Goal: Information Seeking & Learning: Learn about a topic

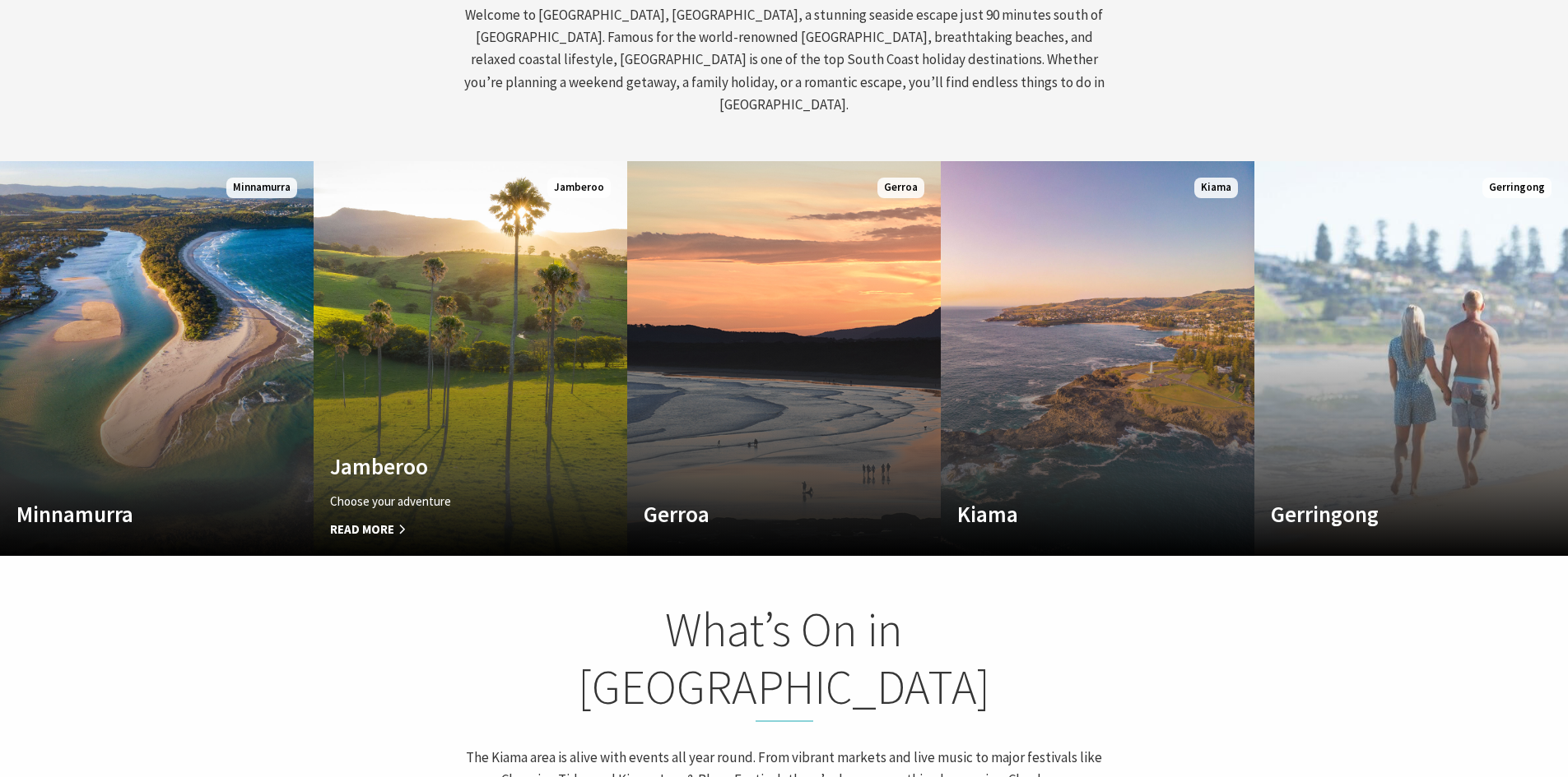
scroll to position [987, 0]
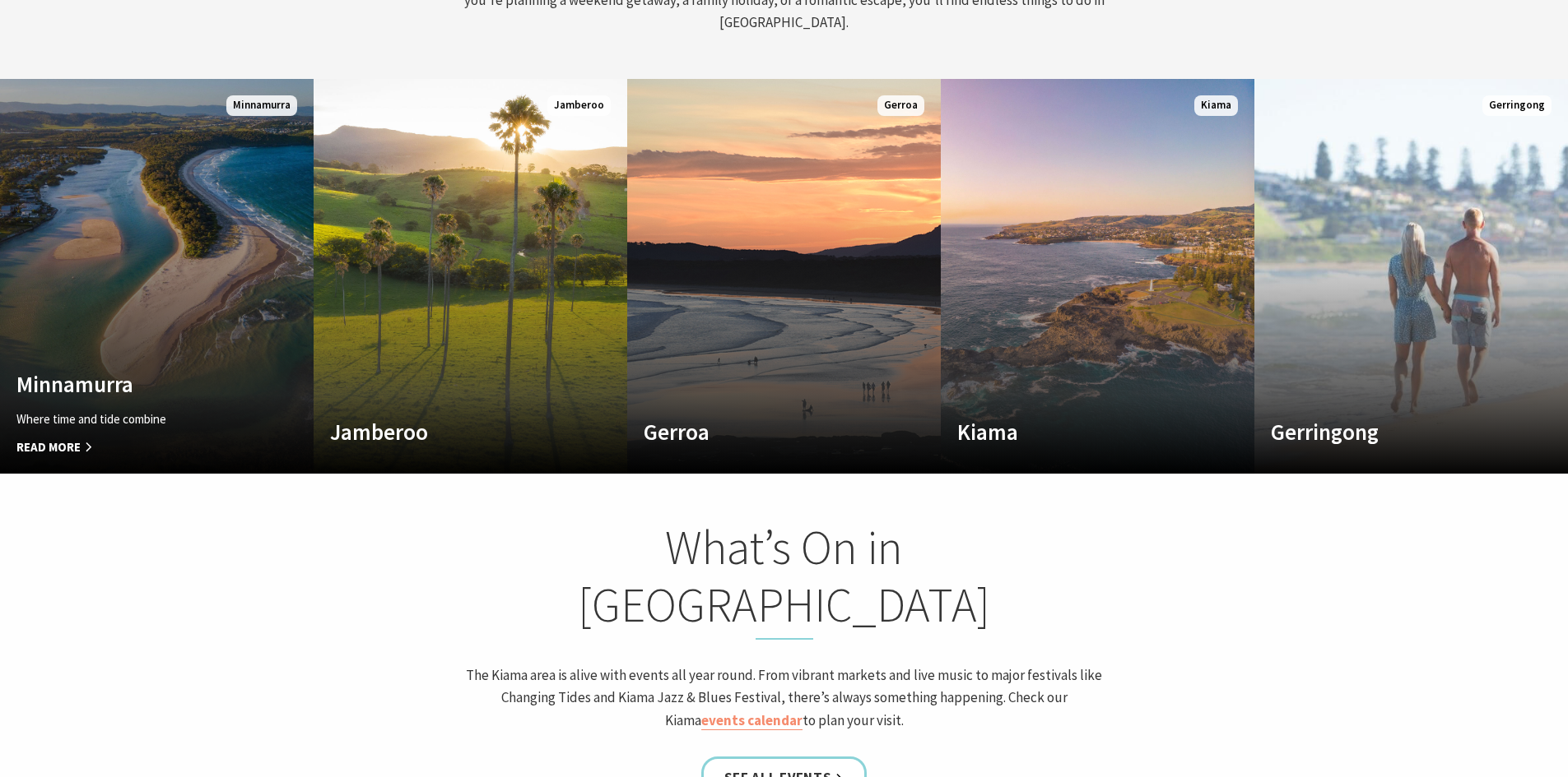
click at [18, 316] on link "Custom Image Used Minnamurra Where time and tide combine Read More Minnamurra" at bounding box center [156, 276] width 313 height 395
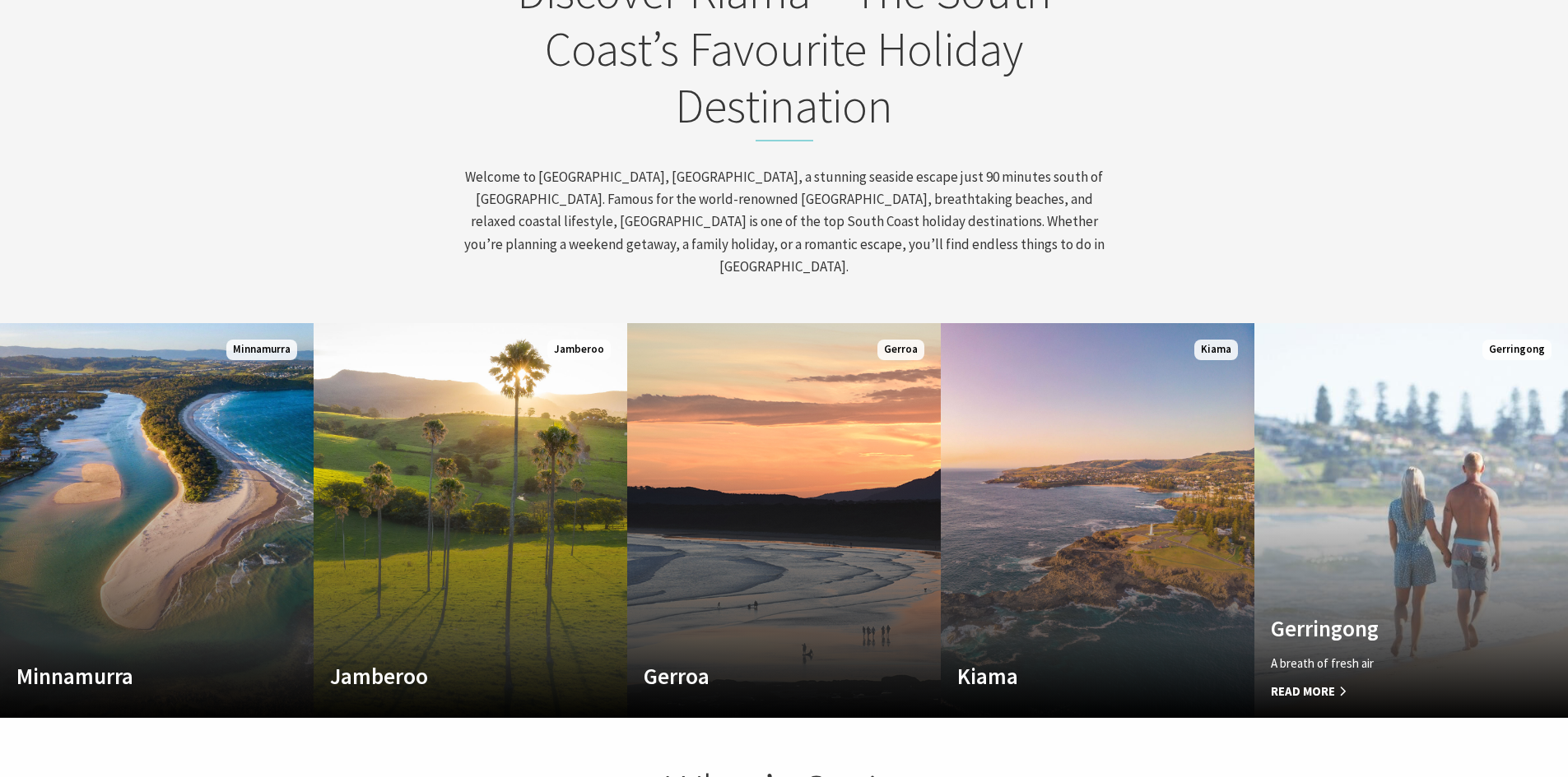
scroll to position [904, 0]
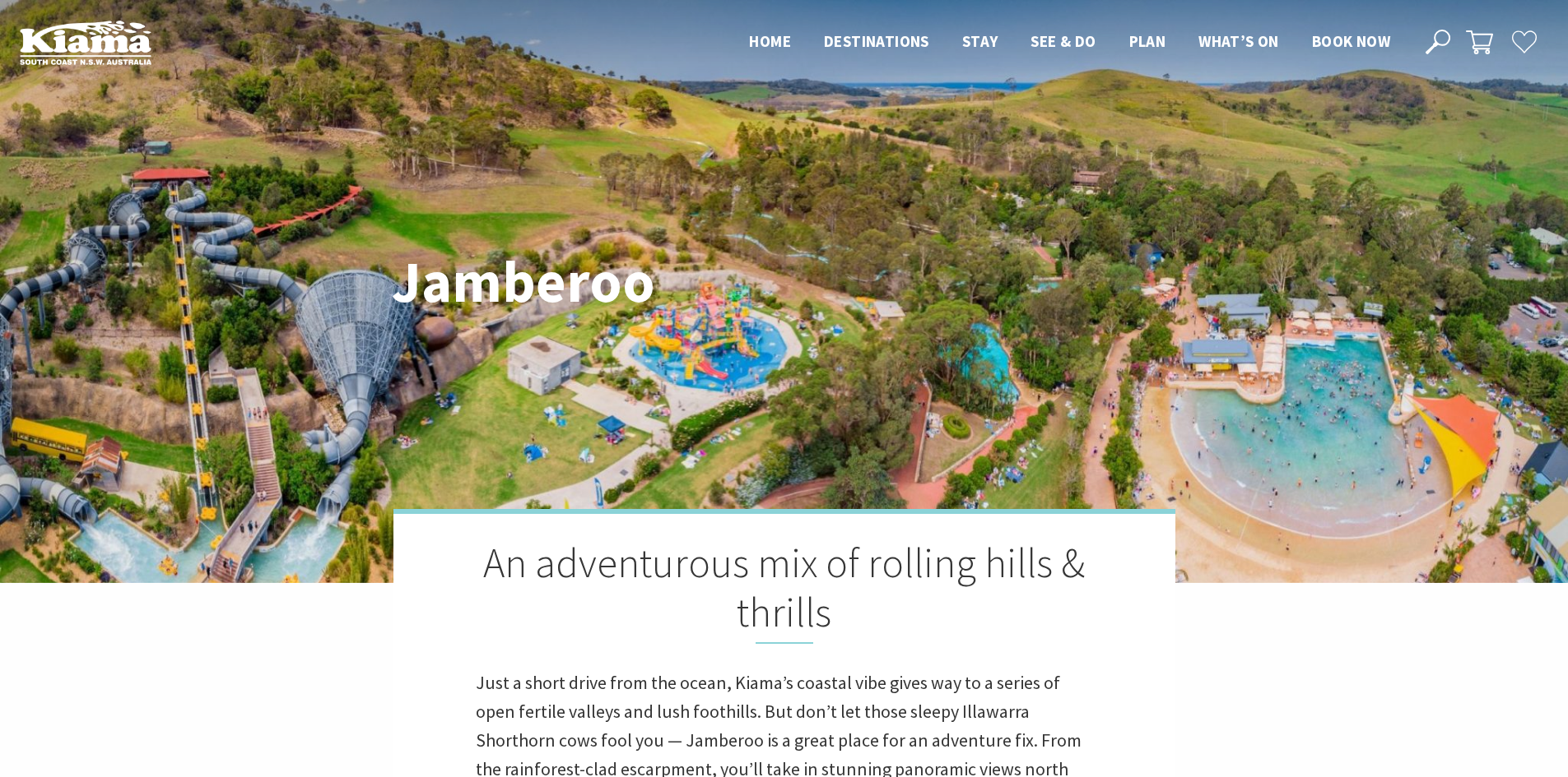
click at [1073, 27] on header "Open Nav Close Nav Home Destinations Towns & Villages Kiama Gerringong Gerroa J…" at bounding box center [784, 42] width 1568 height 85
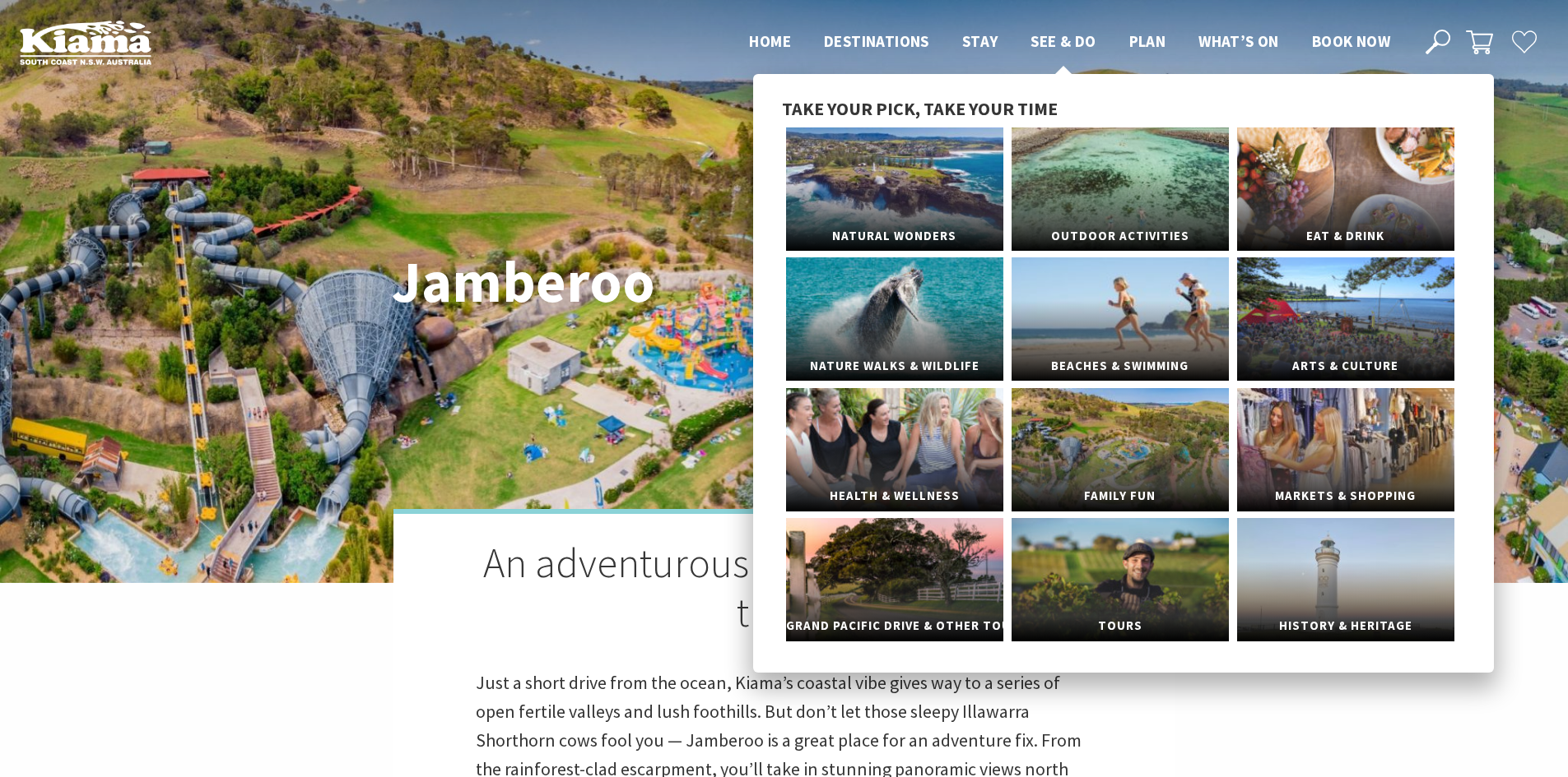
click at [1068, 37] on span "See & Do" at bounding box center [1062, 41] width 65 height 20
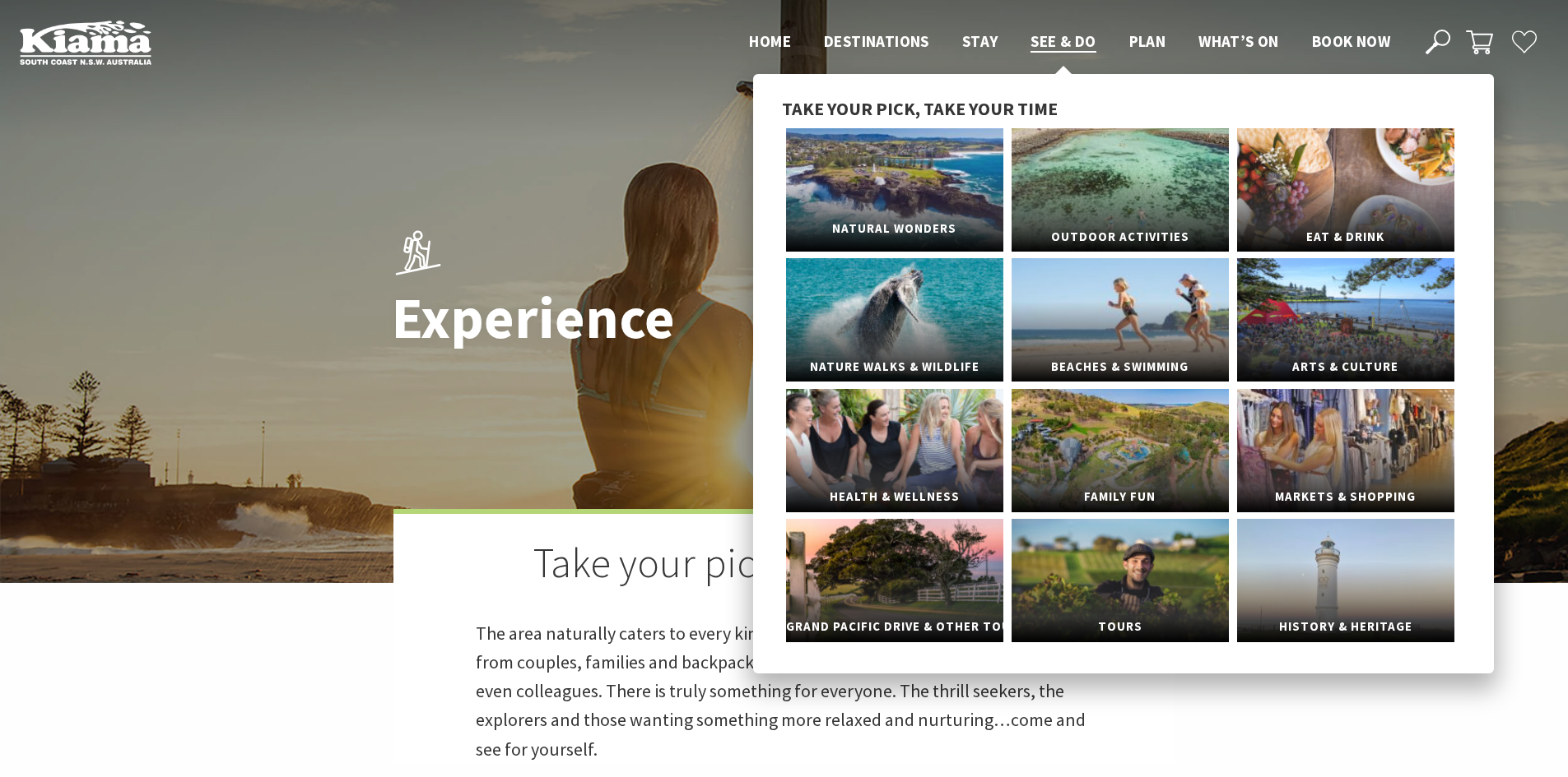
click at [910, 194] on link "Natural Wonders" at bounding box center [895, 190] width 217 height 123
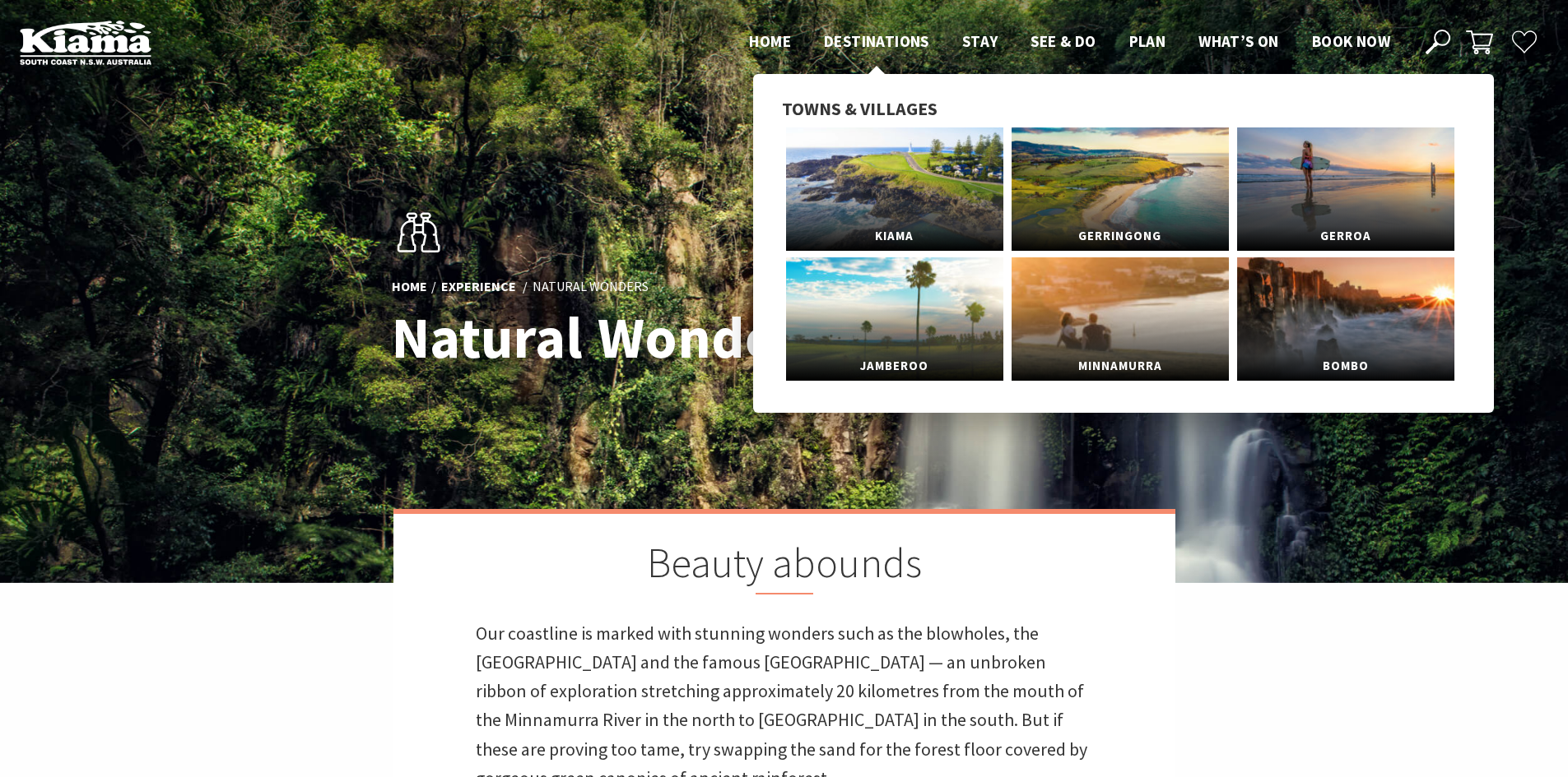
click at [876, 36] on span "Destinations" at bounding box center [876, 41] width 105 height 20
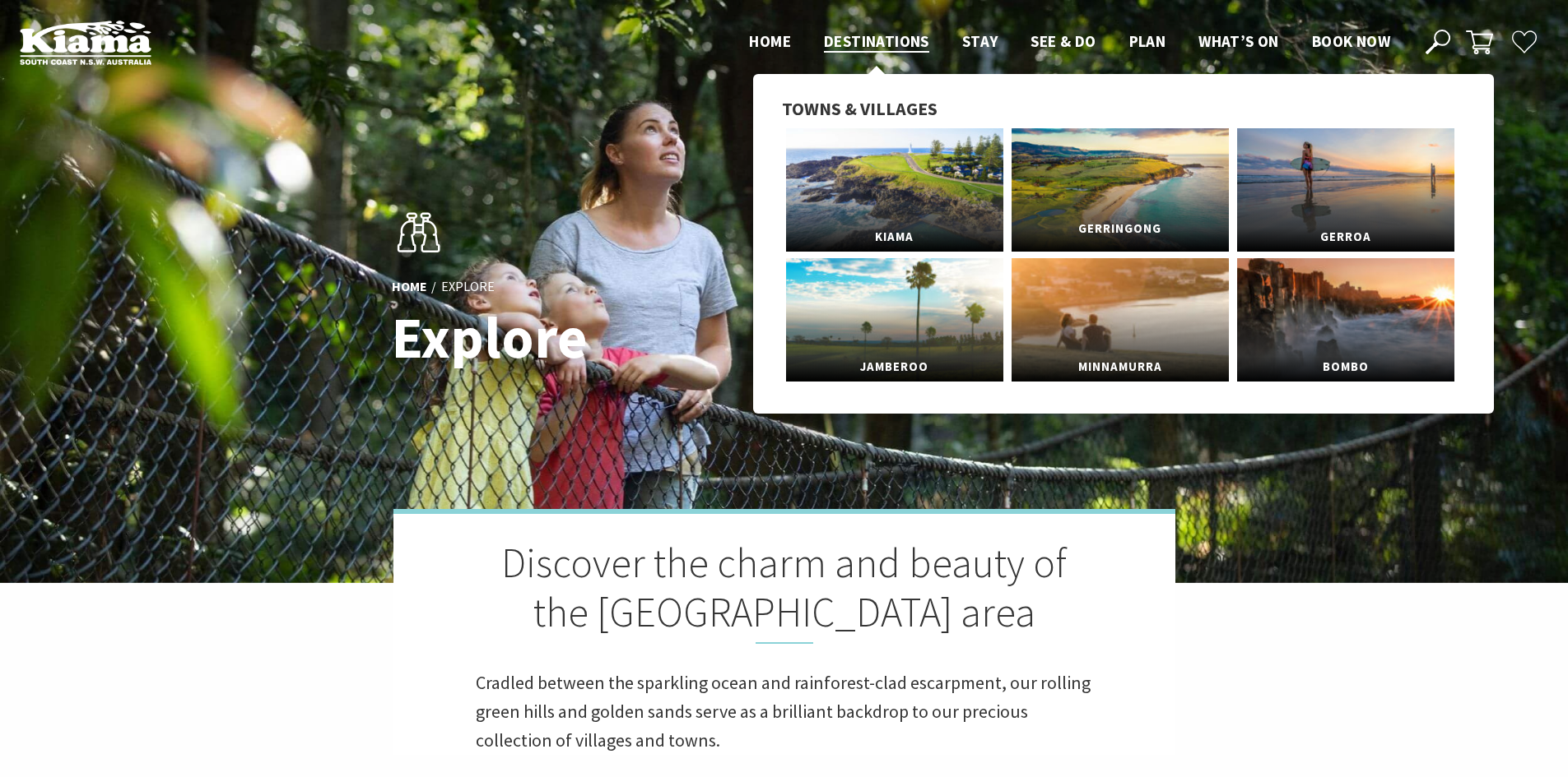
click at [1197, 182] on link "Gerringong" at bounding box center [1119, 190] width 217 height 123
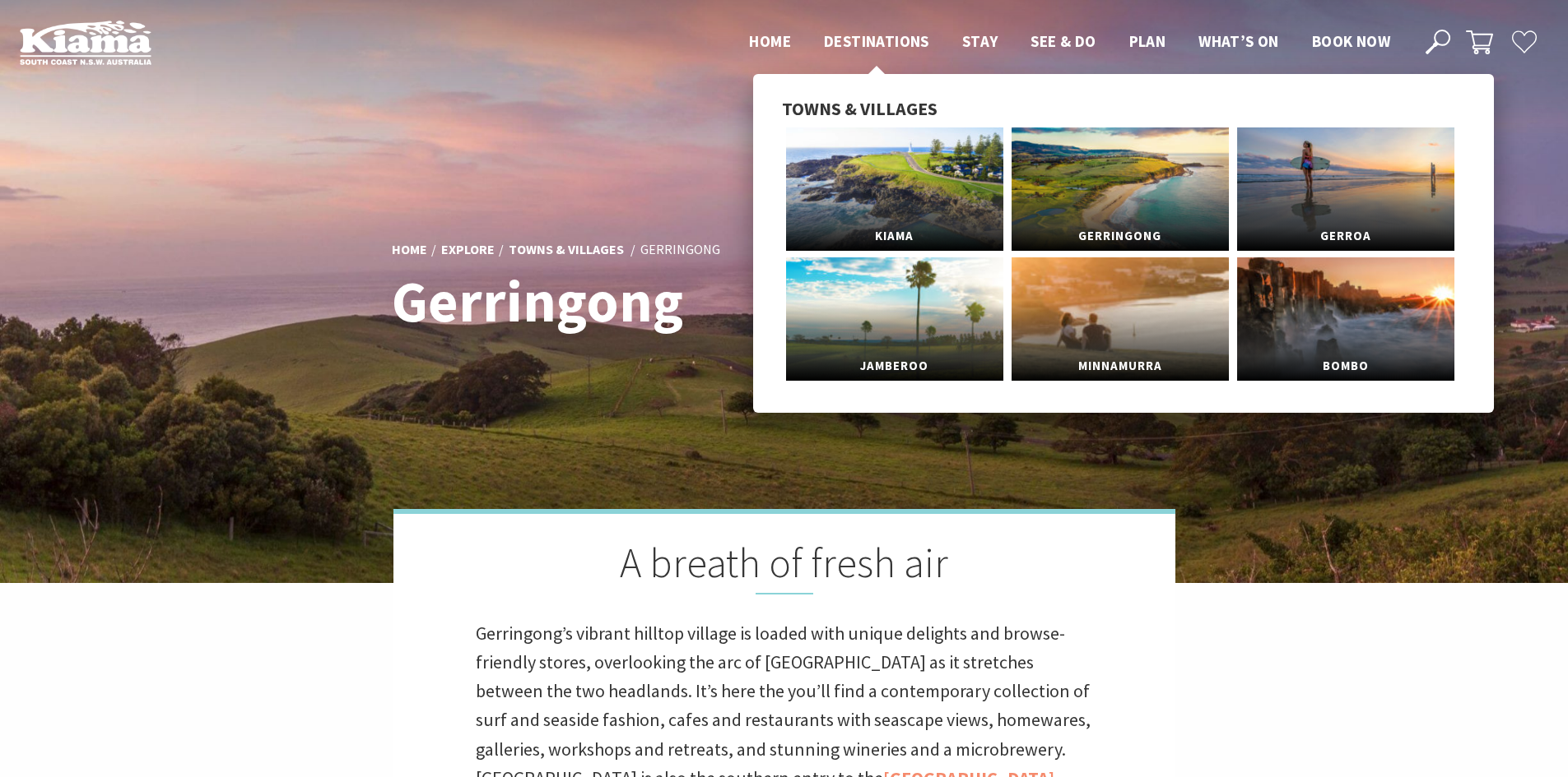
click at [857, 52] on link "Destinations" at bounding box center [876, 42] width 105 height 22
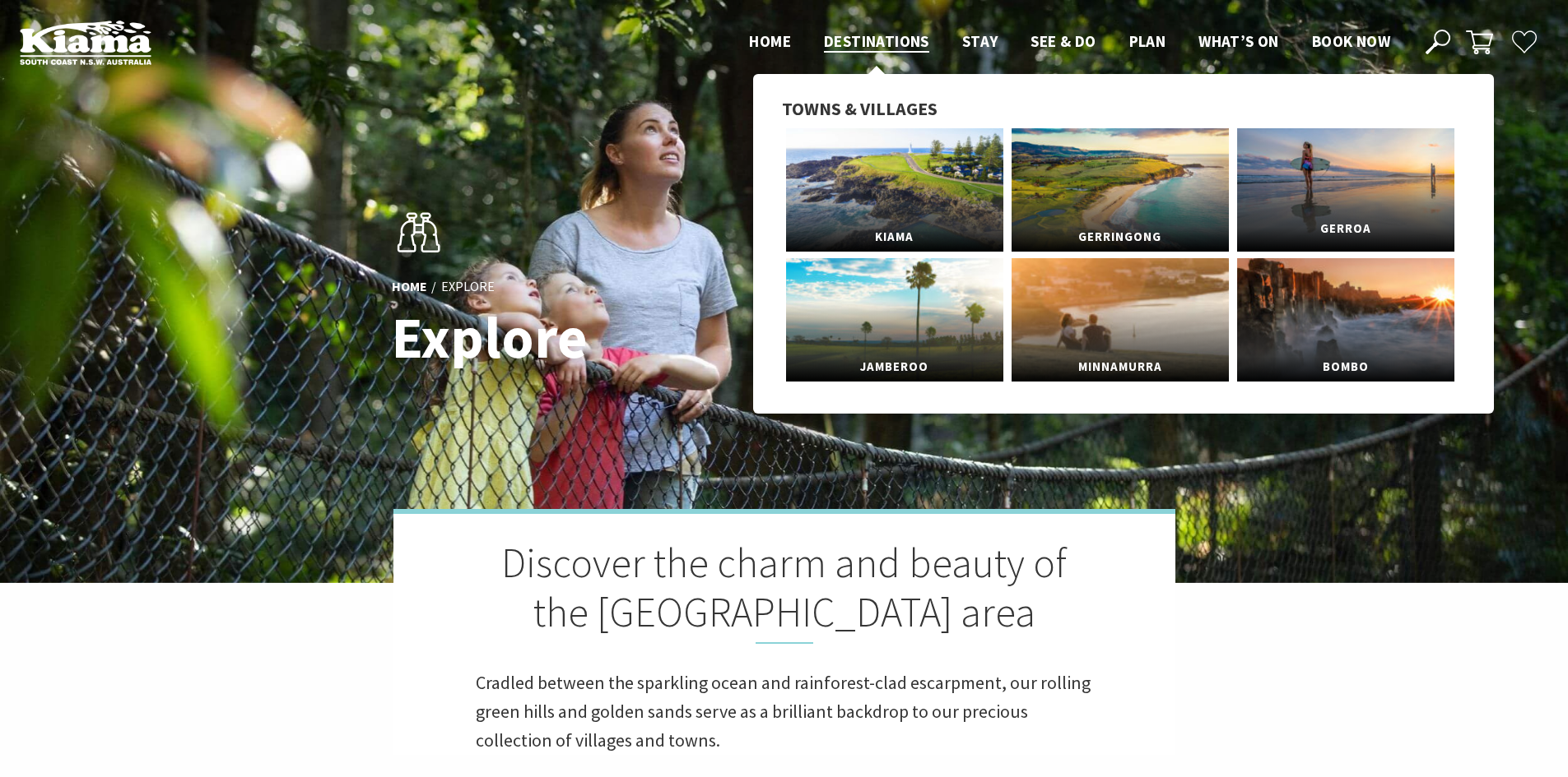
click at [1300, 201] on link "Gerroa" at bounding box center [1345, 190] width 217 height 123
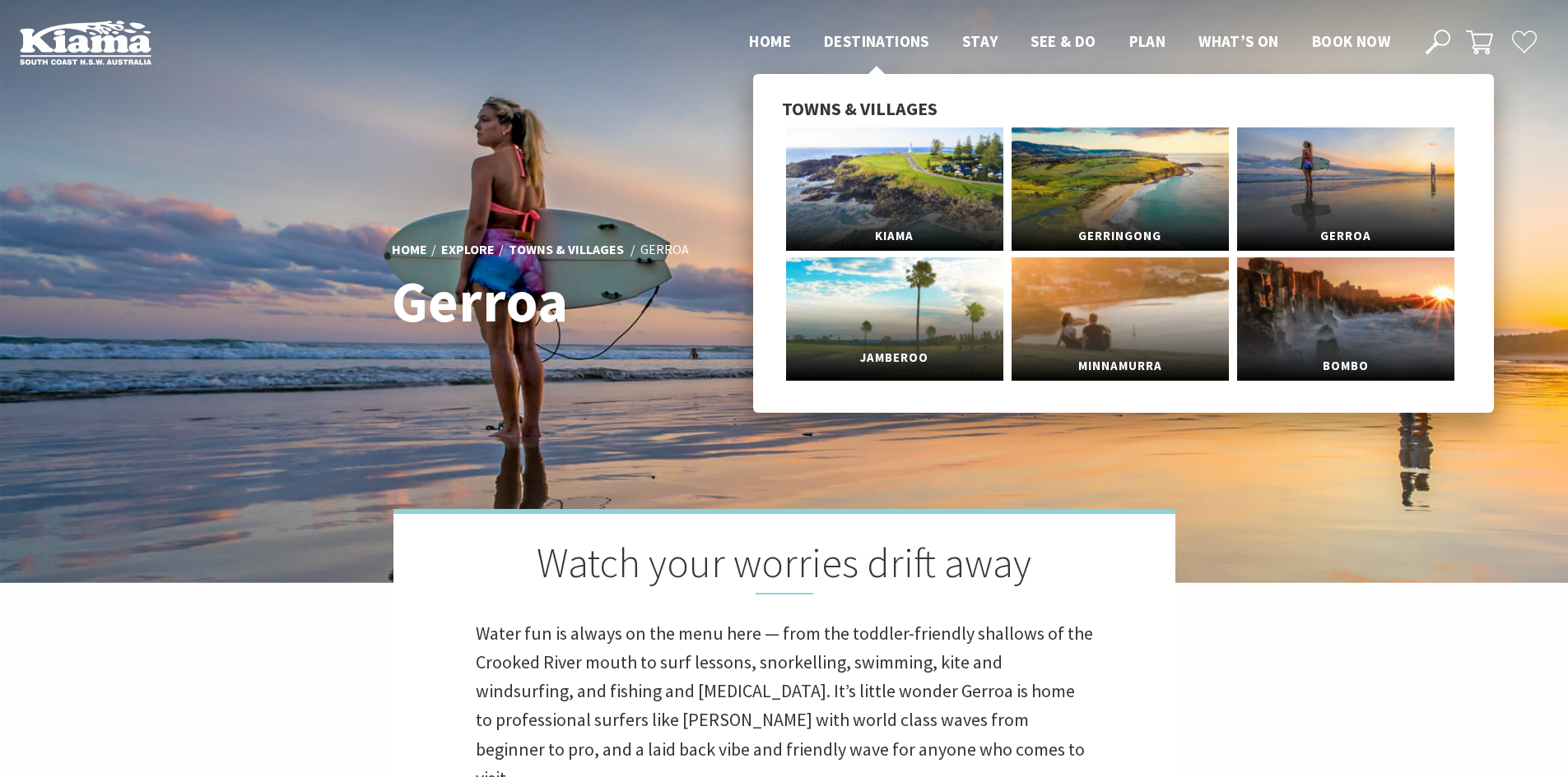
click at [944, 310] on link "Jamberoo" at bounding box center [895, 319] width 217 height 123
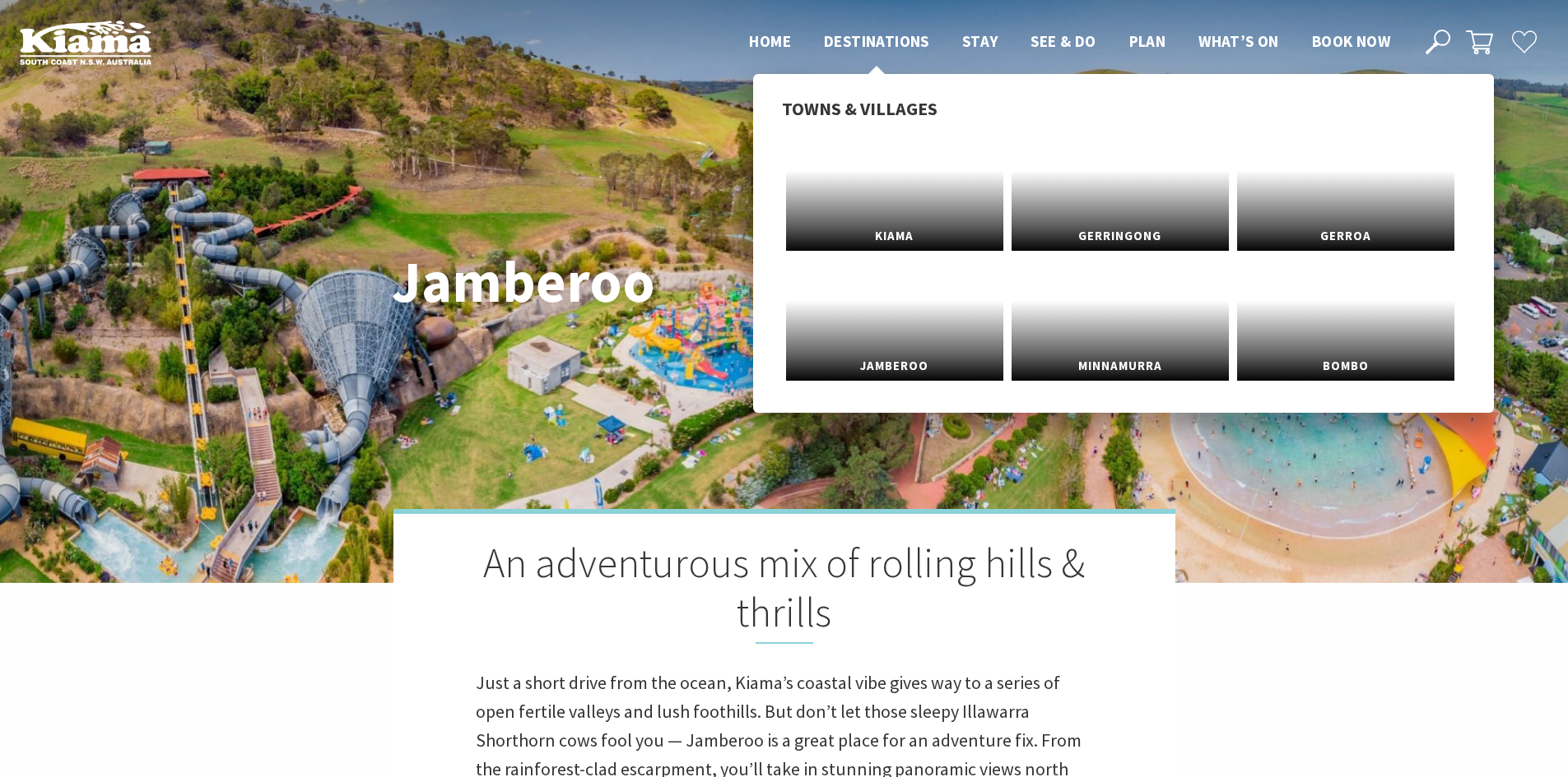
scroll to position [540, 1588]
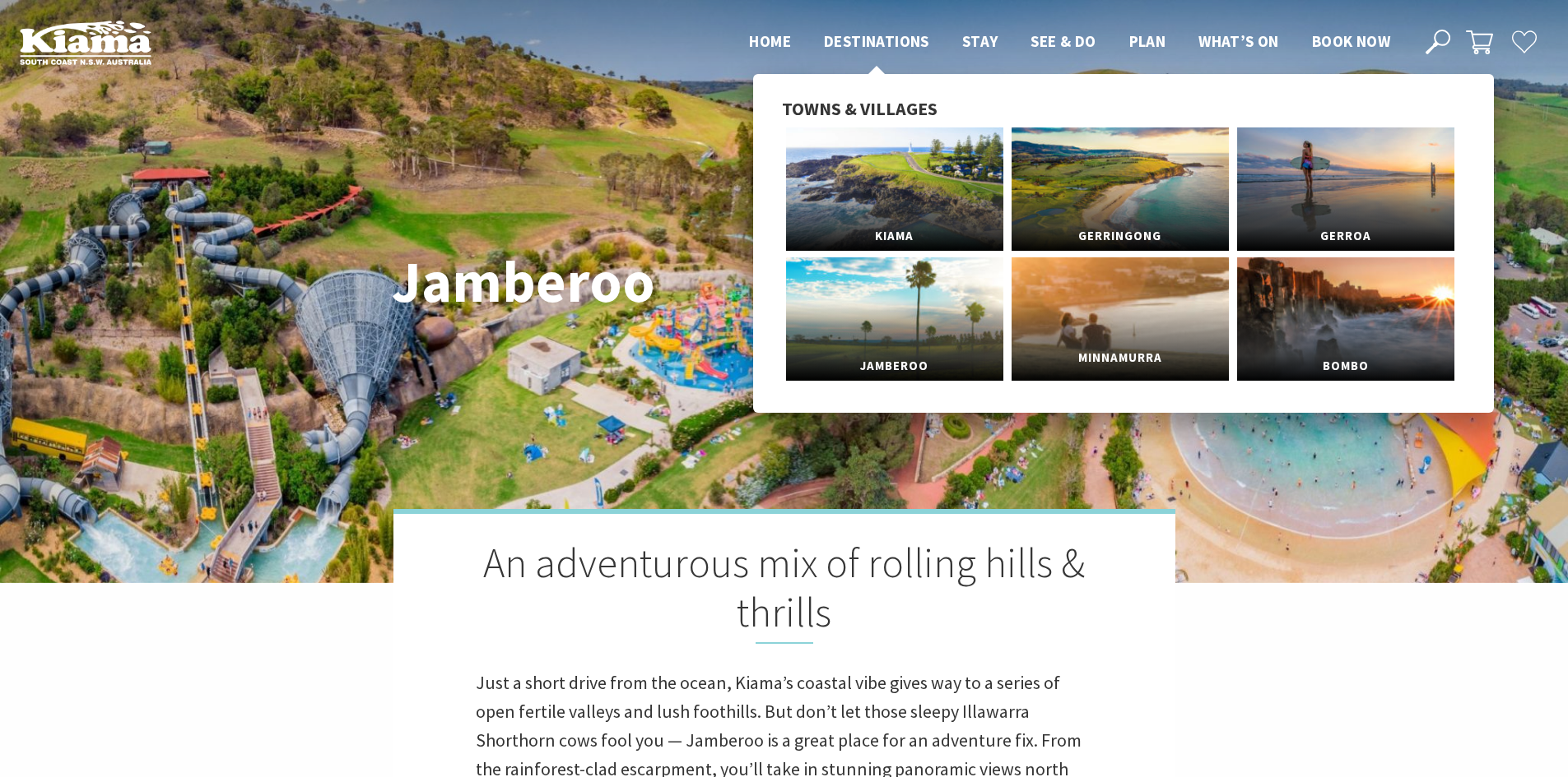
click at [1101, 284] on link "Minnamurra" at bounding box center [1119, 319] width 217 height 123
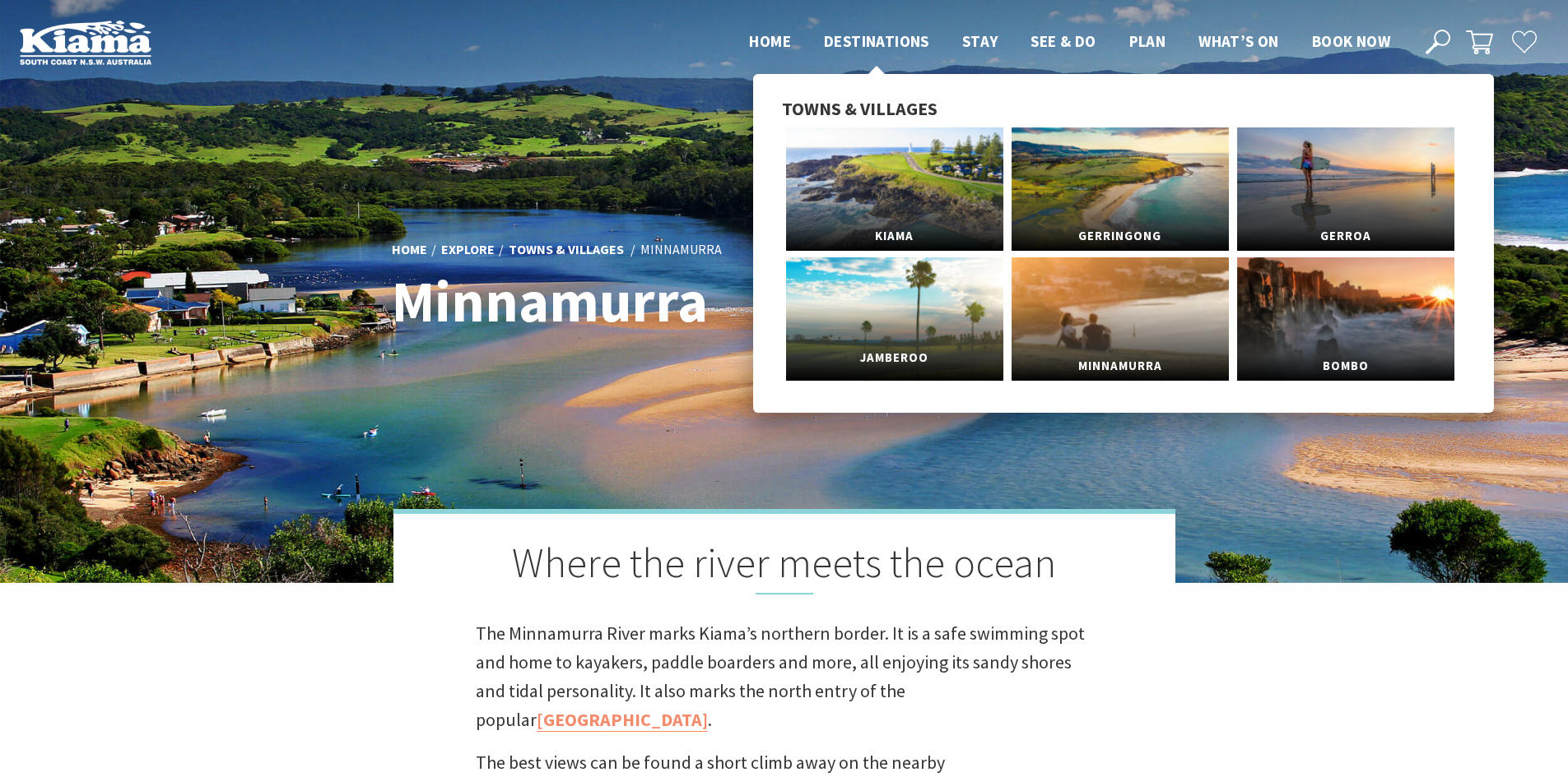
click at [943, 280] on link "Jamberoo" at bounding box center [895, 319] width 217 height 123
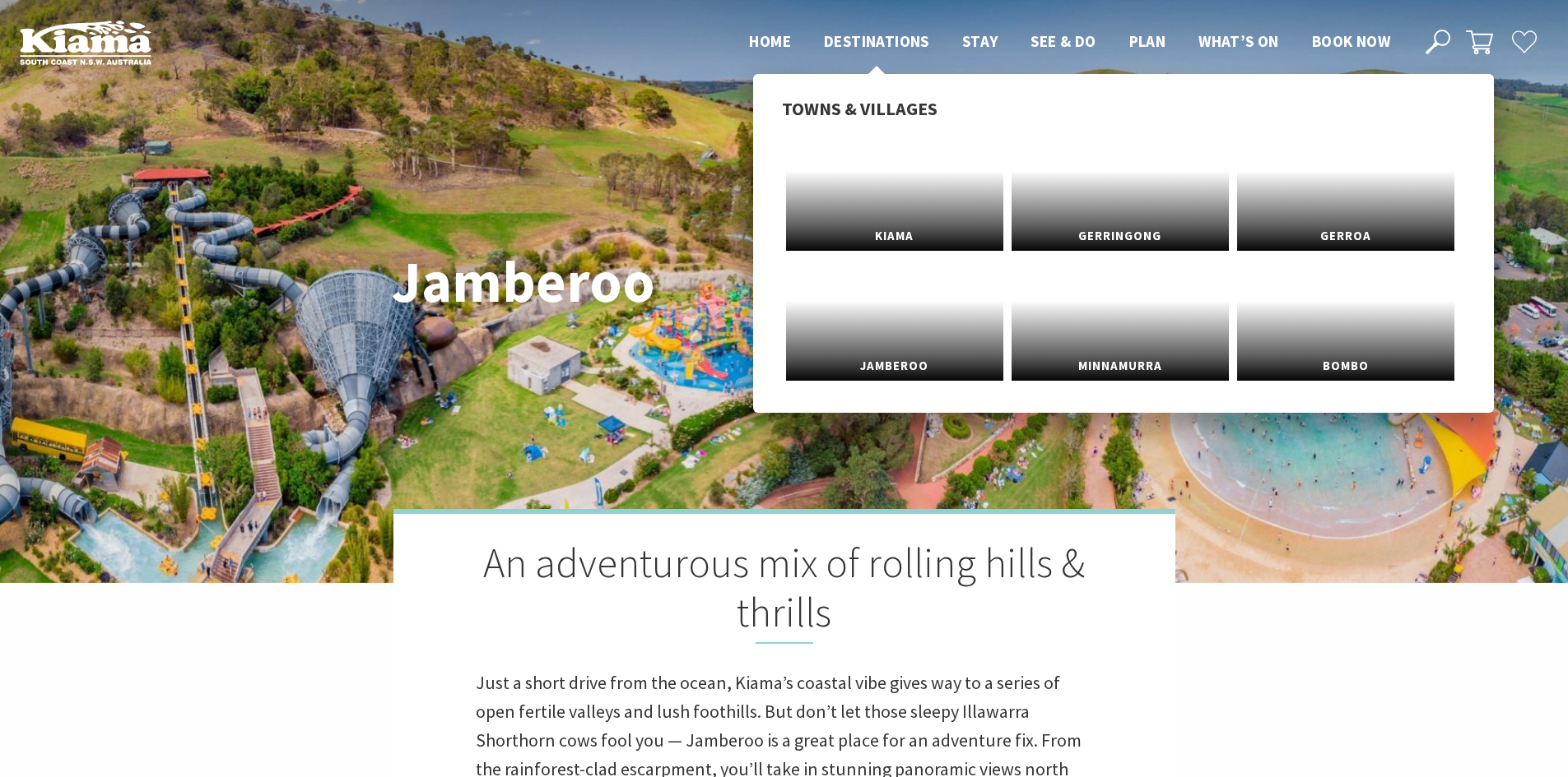
scroll to position [540, 1588]
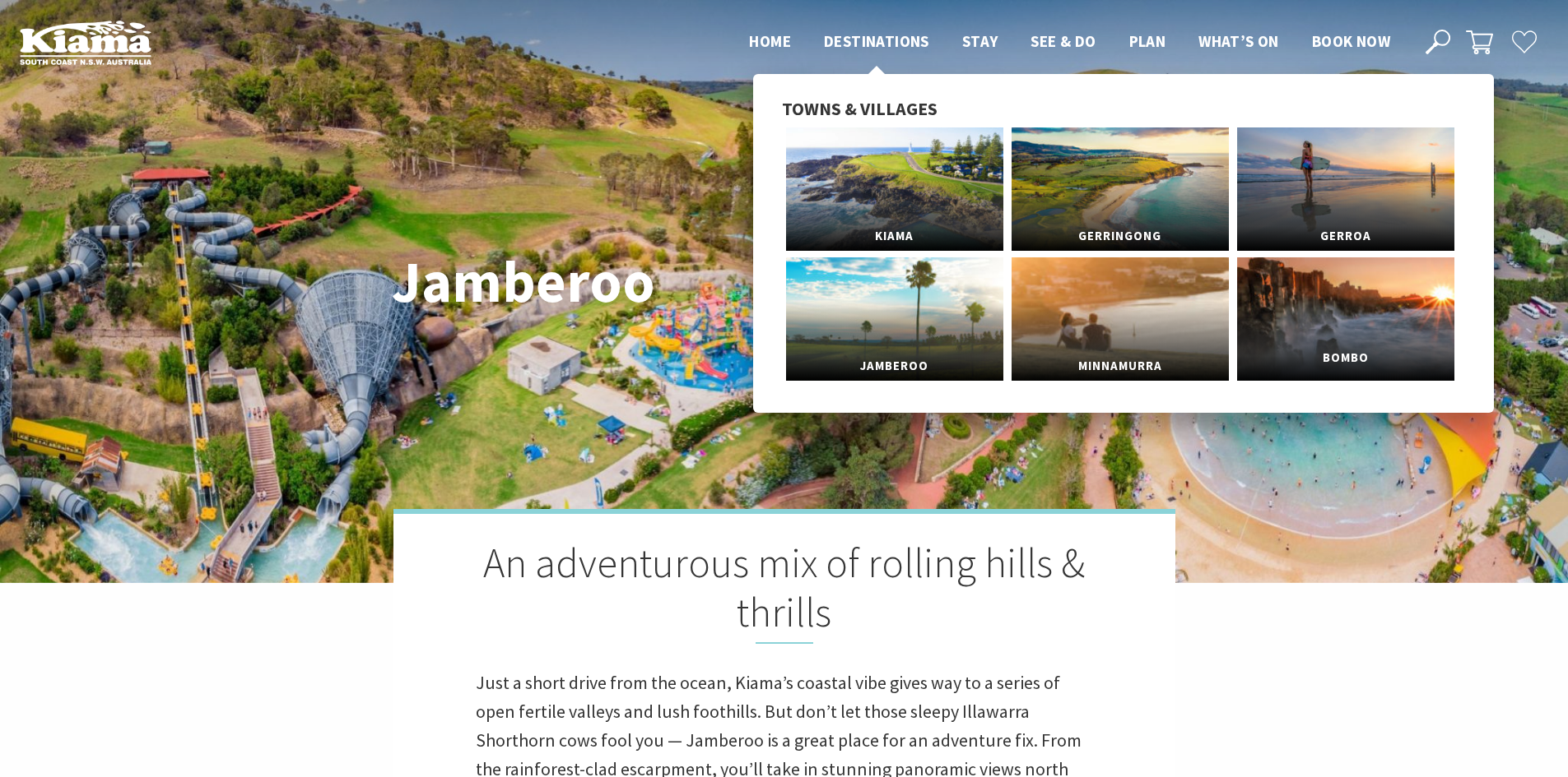
click at [1387, 328] on link "Bombo" at bounding box center [1345, 319] width 217 height 123
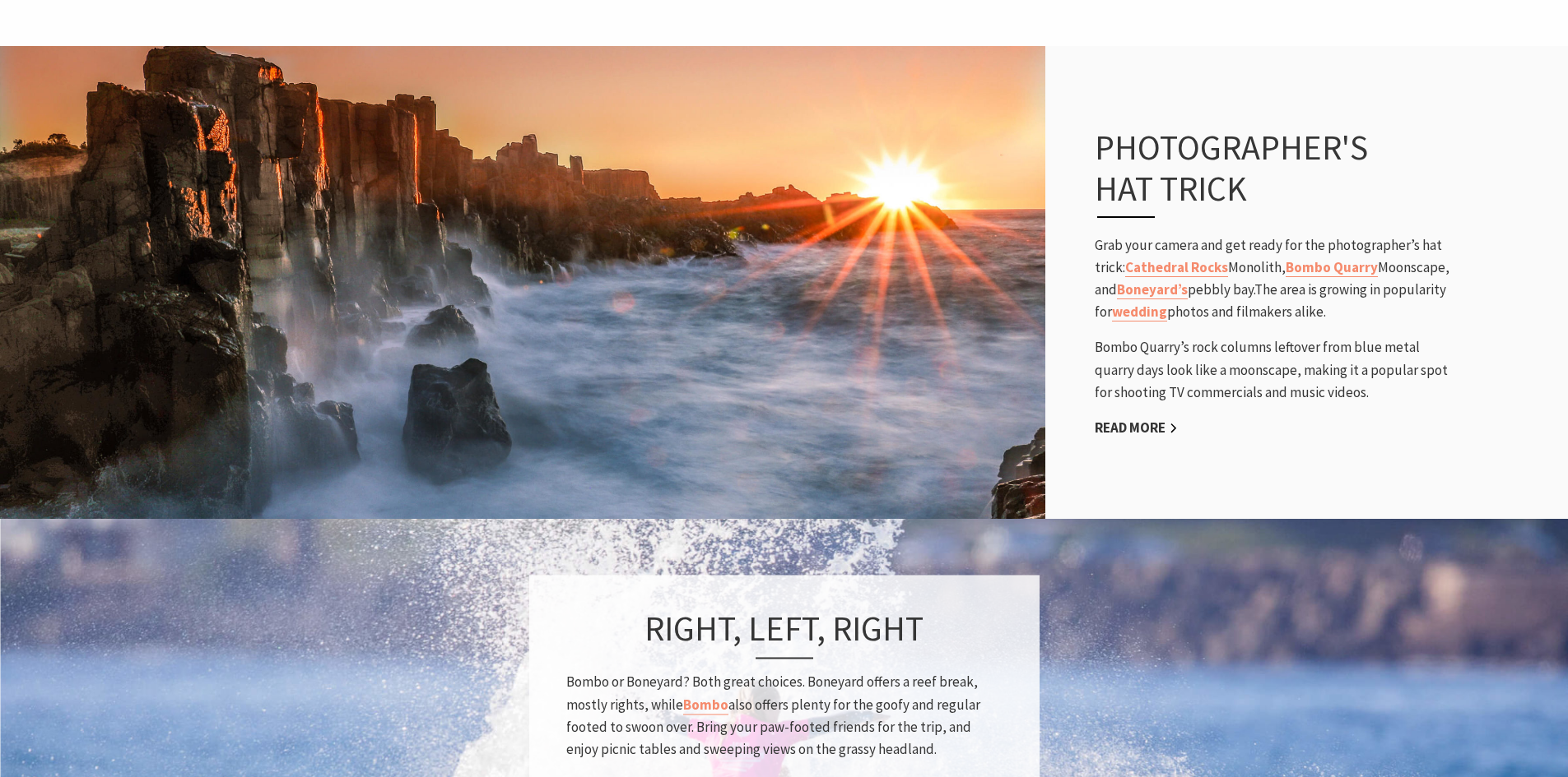
scroll to position [904, 0]
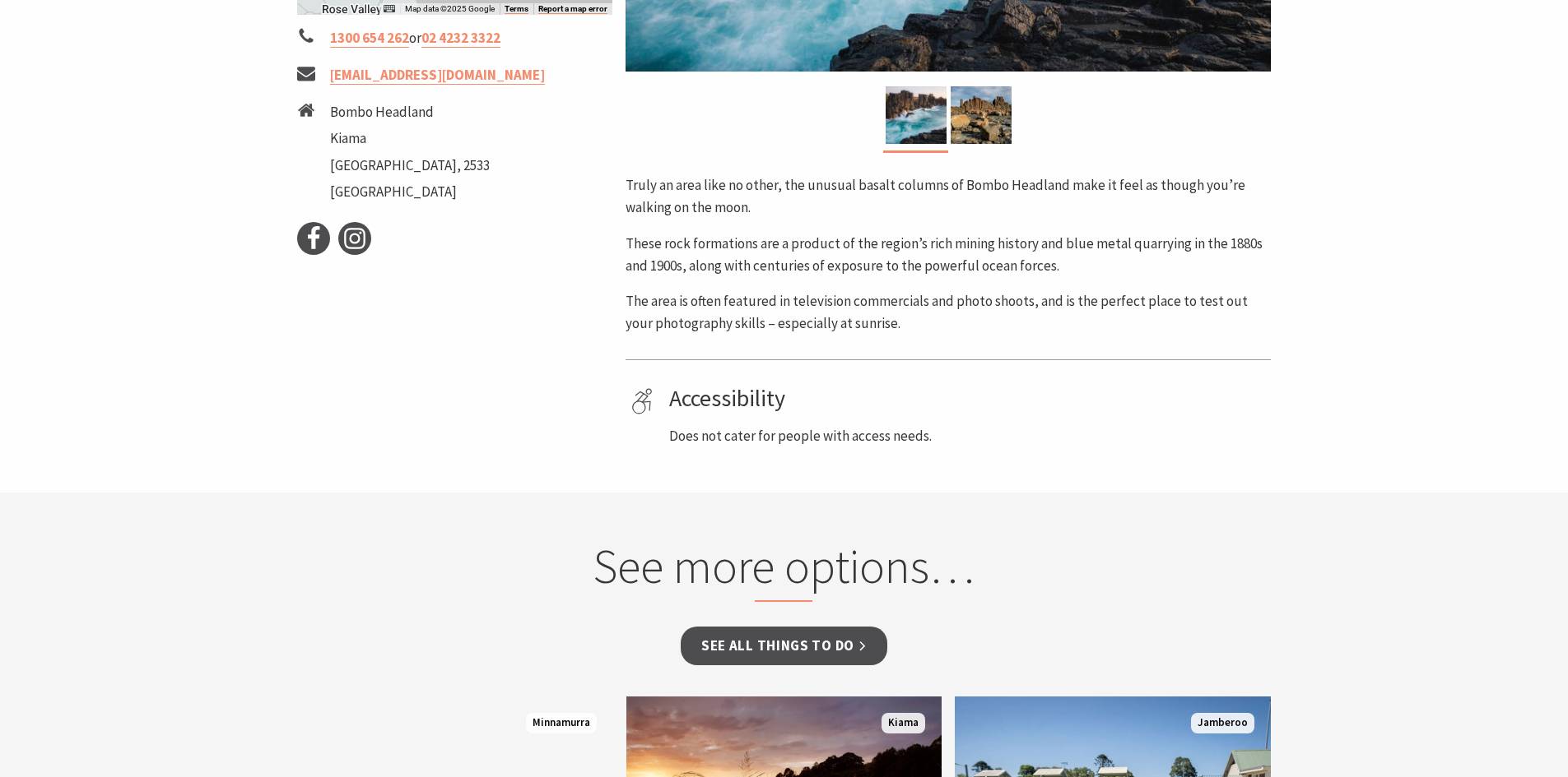
scroll to position [165, 0]
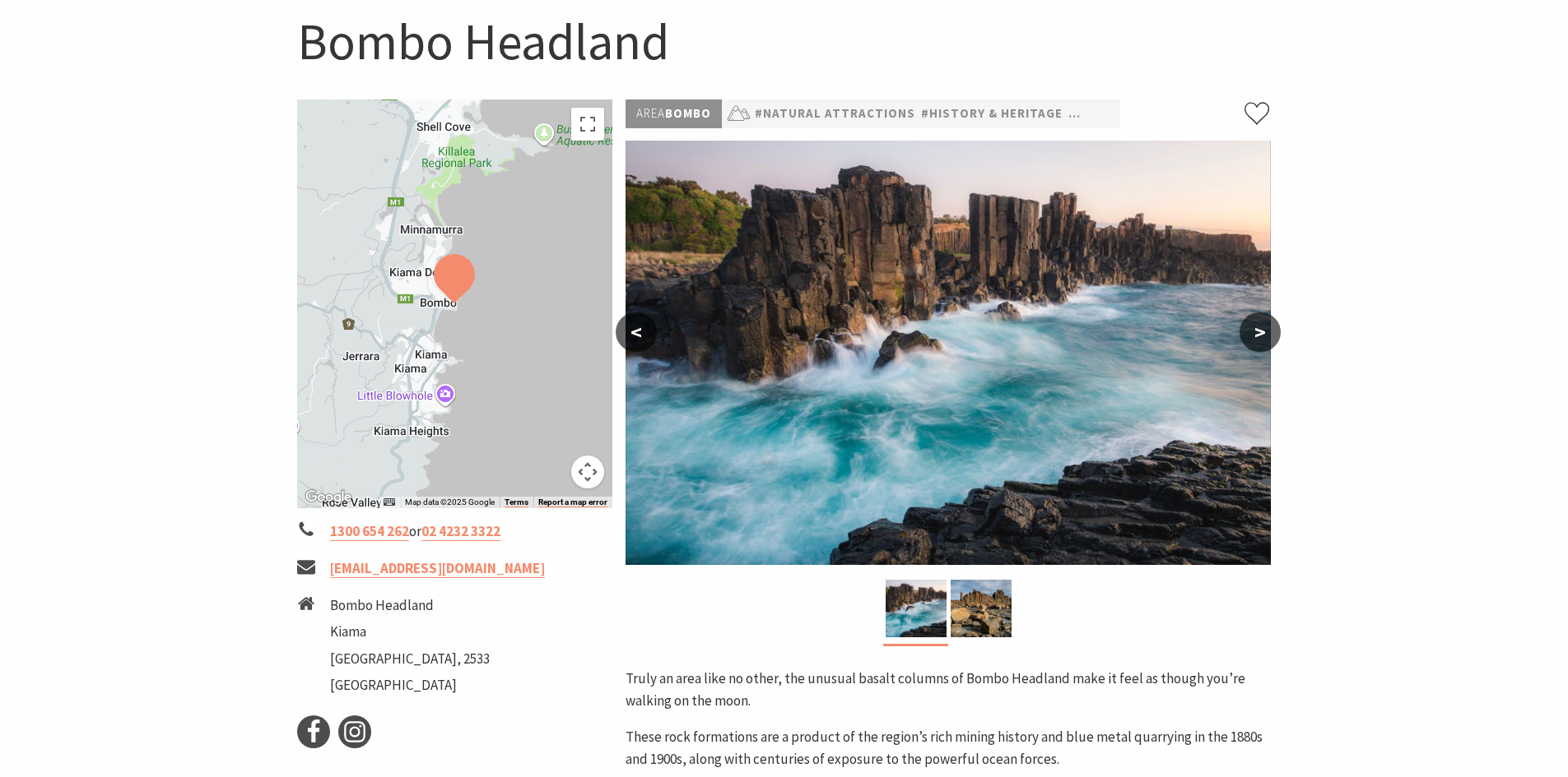
click at [1261, 325] on button ">" at bounding box center [1259, 332] width 41 height 40
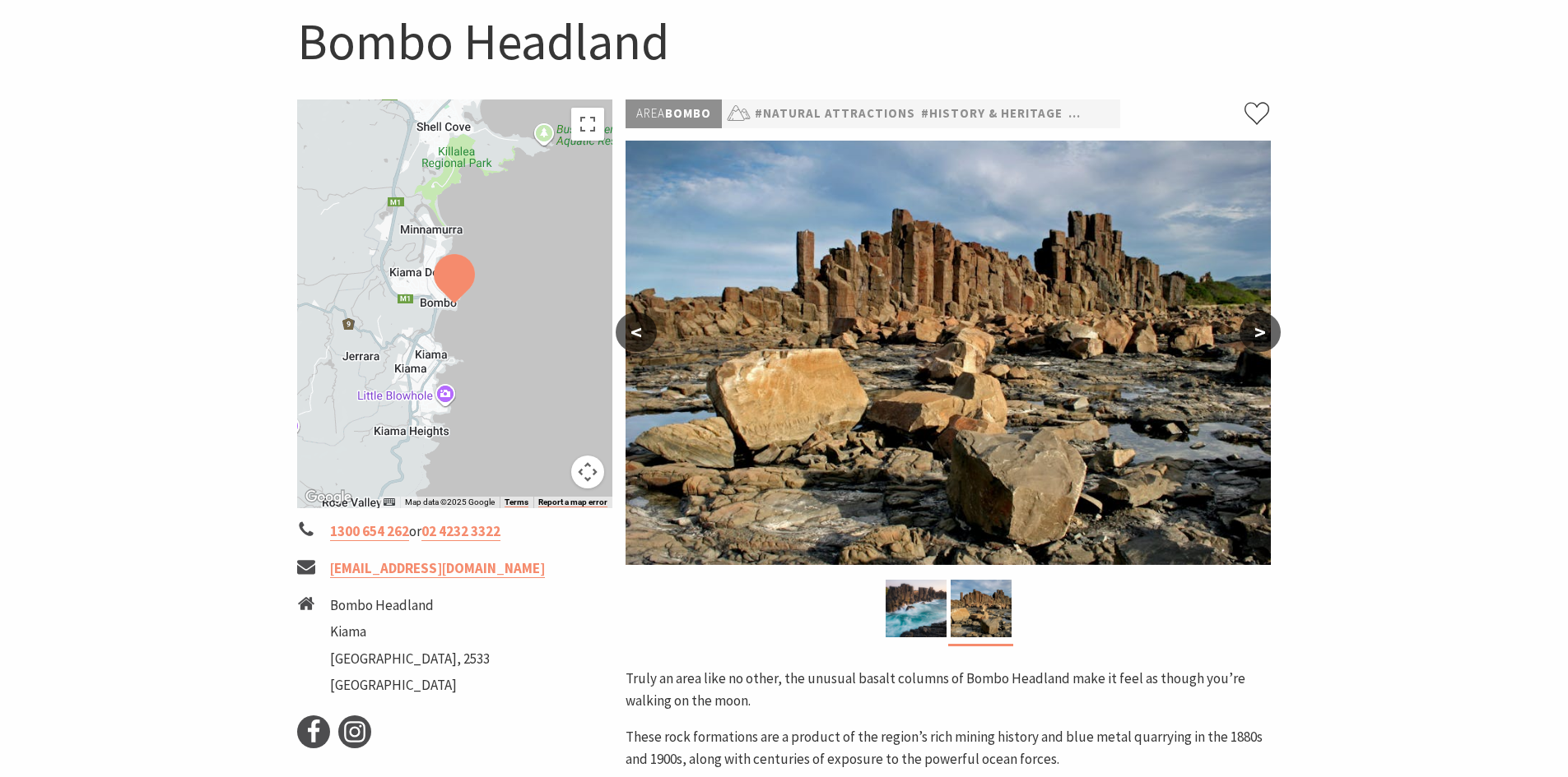
click at [1261, 325] on button ">" at bounding box center [1259, 332] width 41 height 40
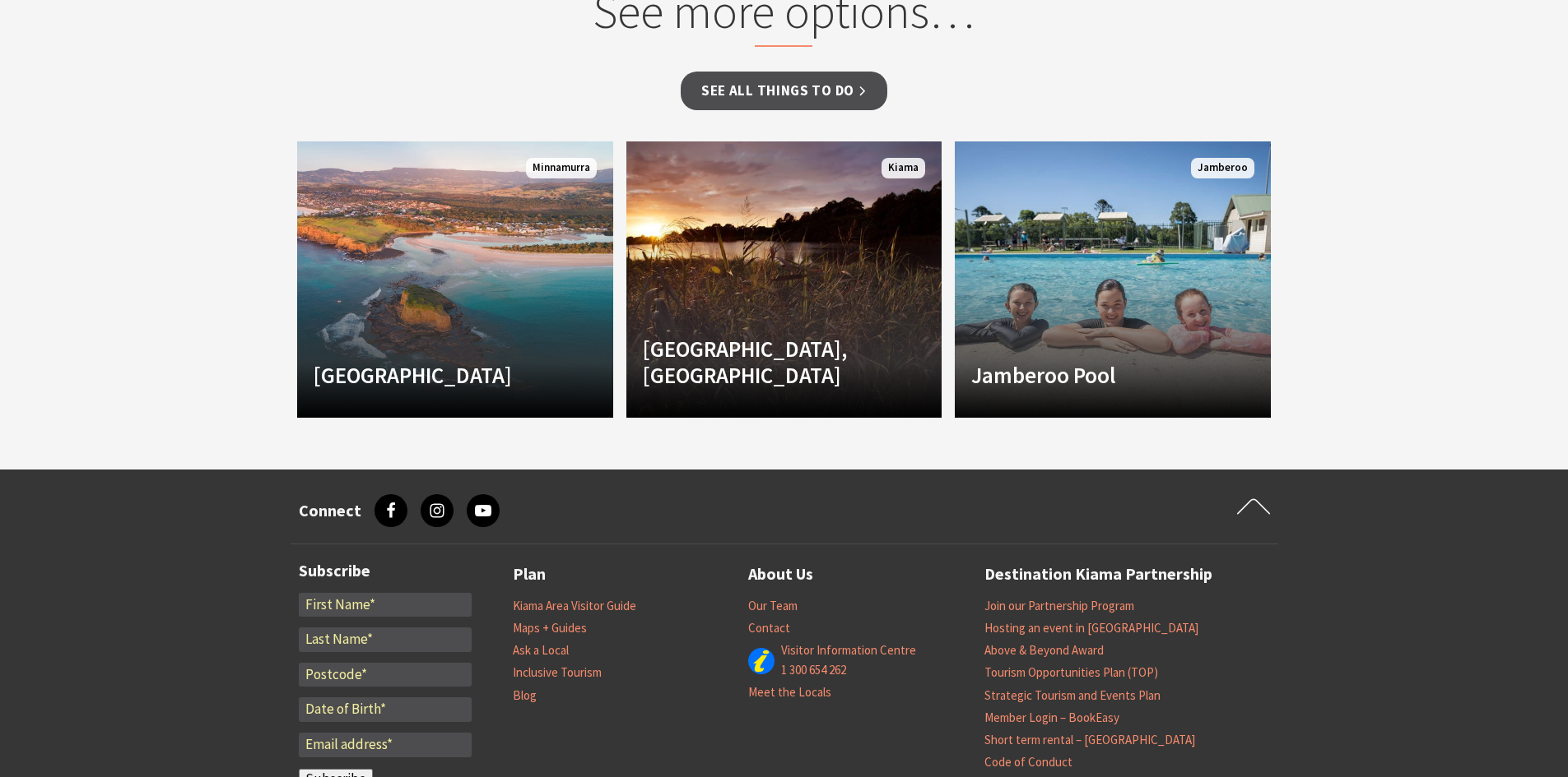
scroll to position [1073, 0]
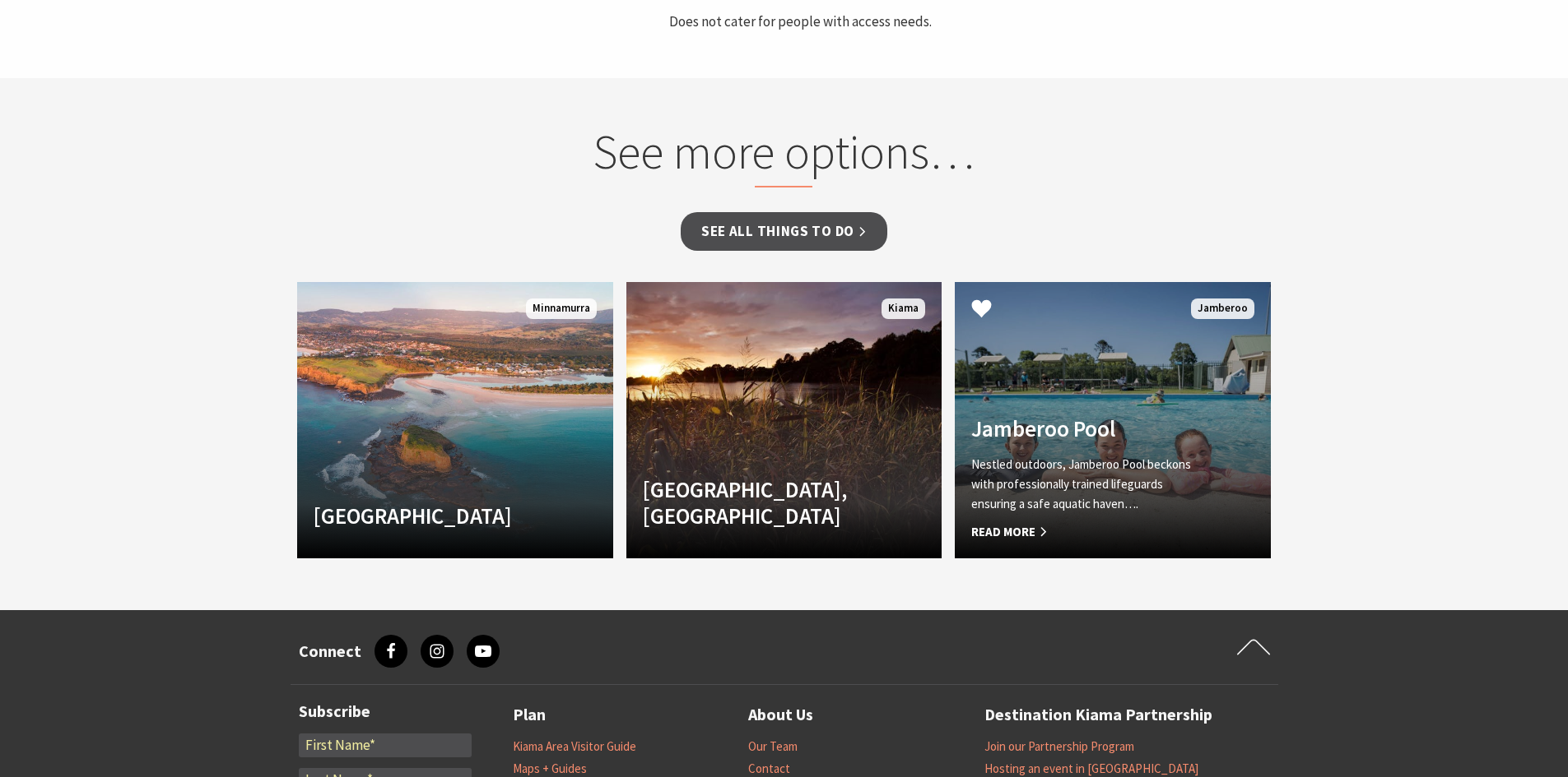
click at [1034, 317] on link "Jamberoo Pool Nestled outdoors, Jamberoo Pool beckons with professionally train…" at bounding box center [1112, 420] width 316 height 277
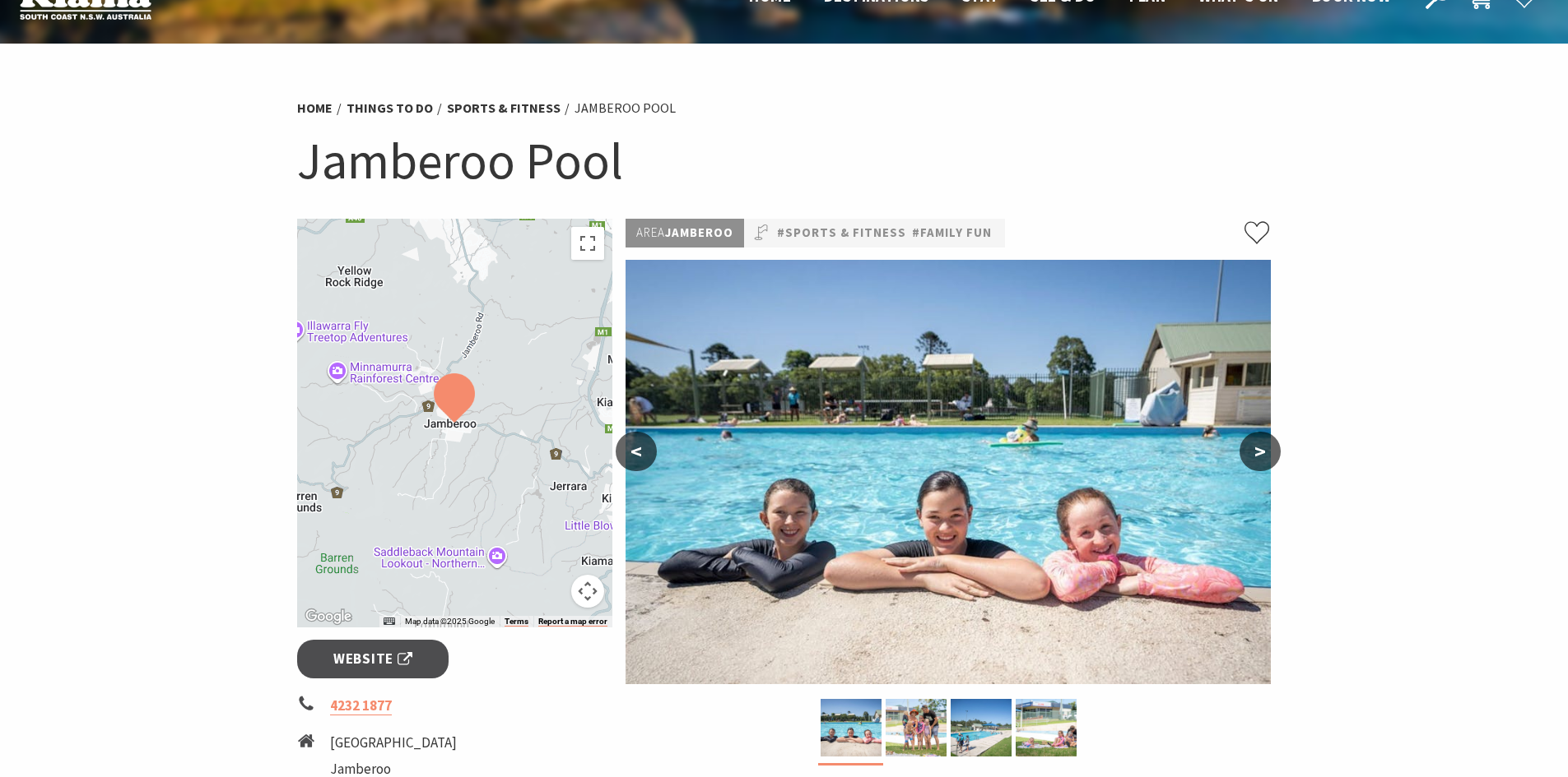
scroll to position [82, 0]
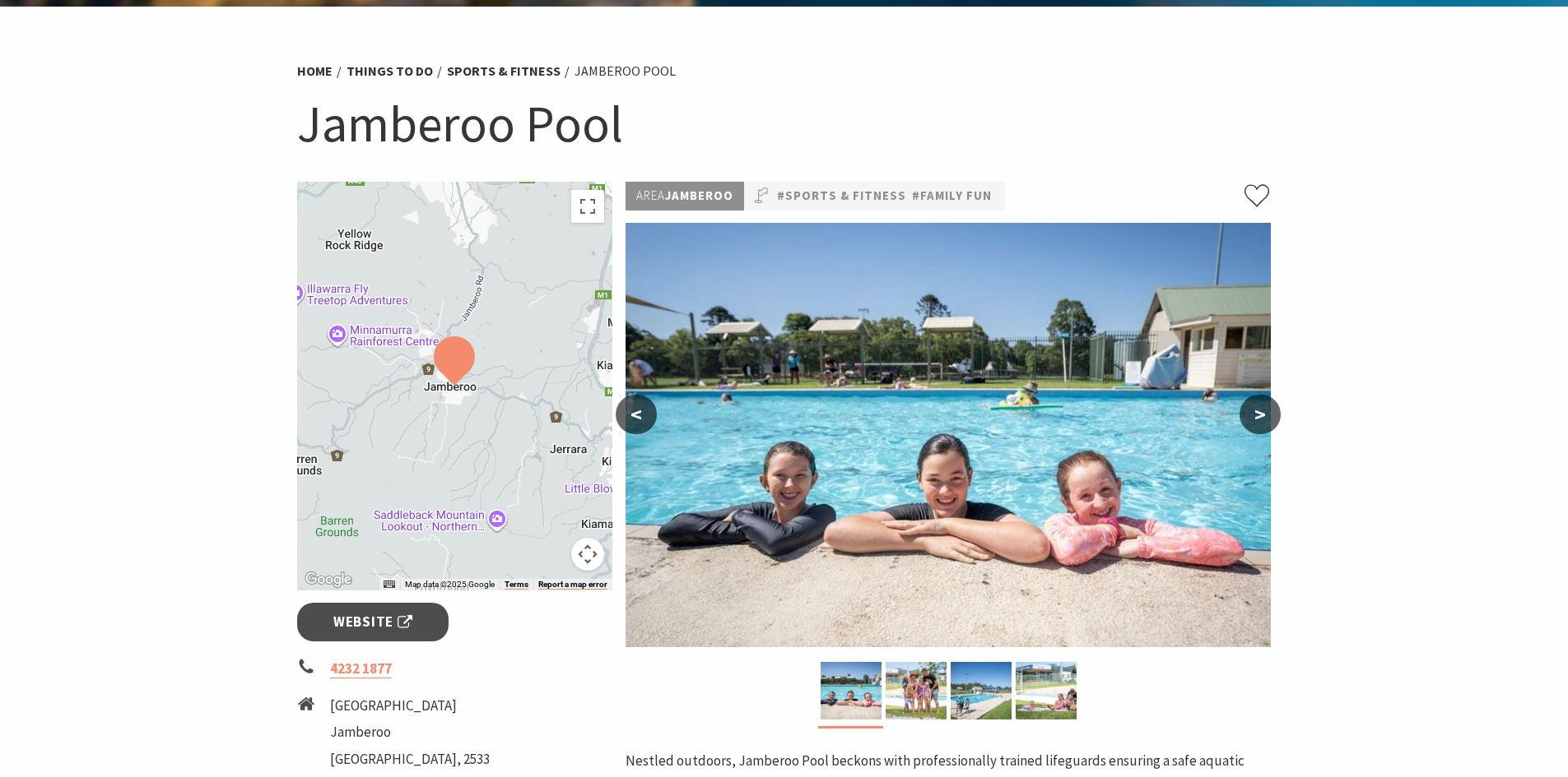
click at [1293, 418] on section "Home Things To Do Sports & Fitness [GEOGRAPHIC_DATA] [GEOGRAPHIC_DATA] ← Move l…" at bounding box center [784, 509] width 1568 height 1004
click at [1266, 416] on button ">" at bounding box center [1259, 415] width 41 height 40
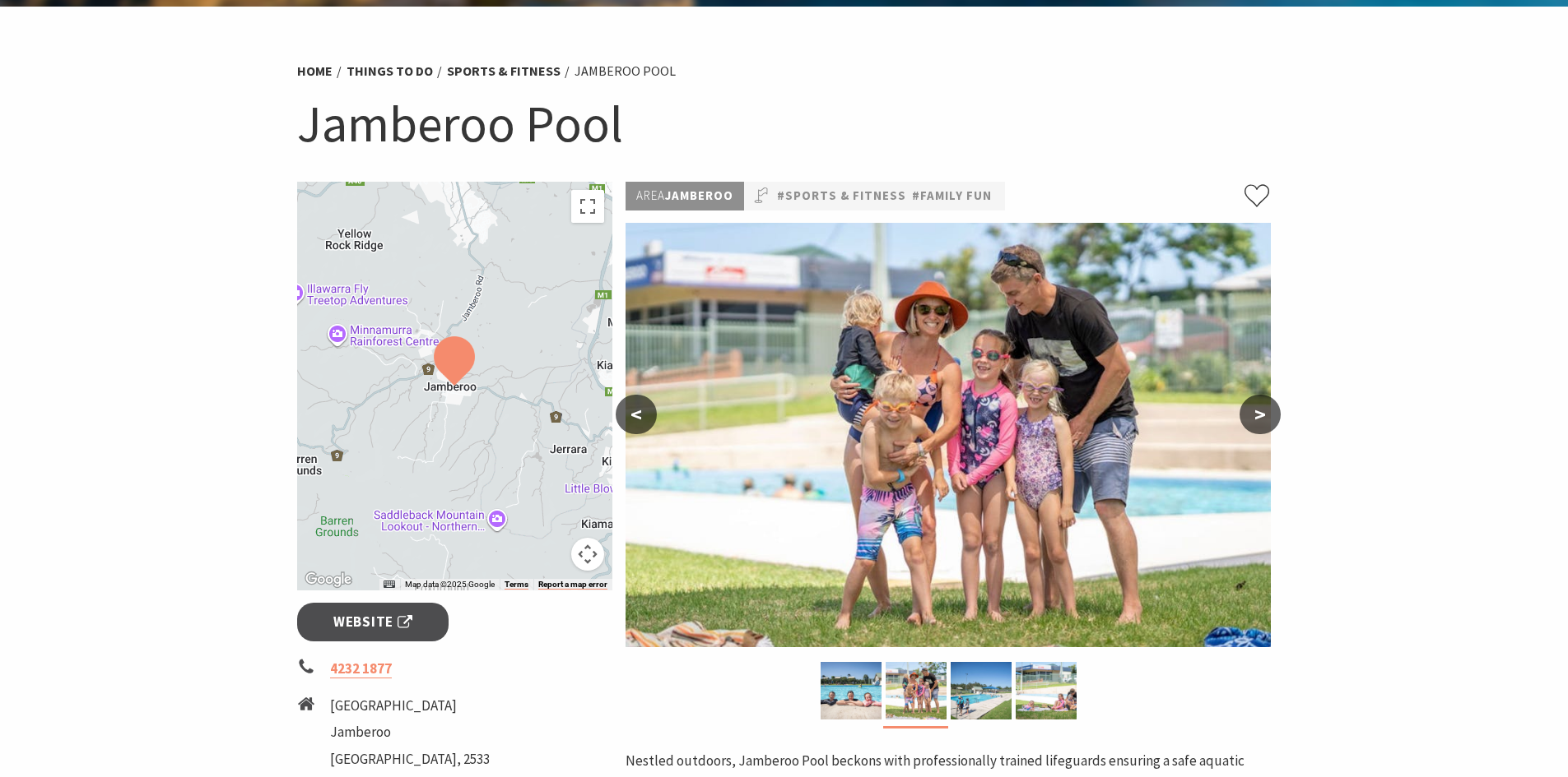
click at [1266, 416] on button ">" at bounding box center [1259, 415] width 41 height 40
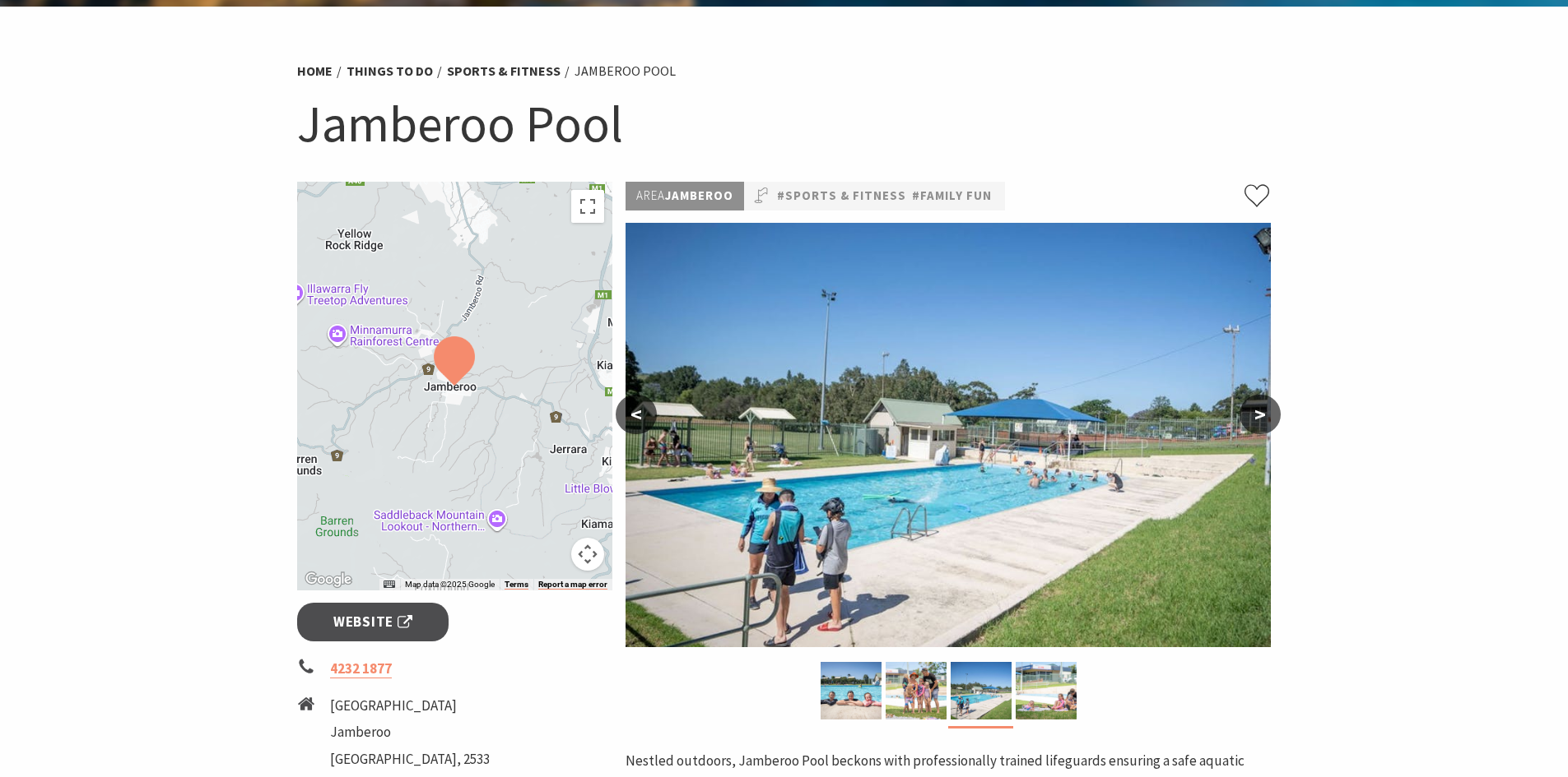
click at [1266, 416] on button ">" at bounding box center [1259, 415] width 41 height 40
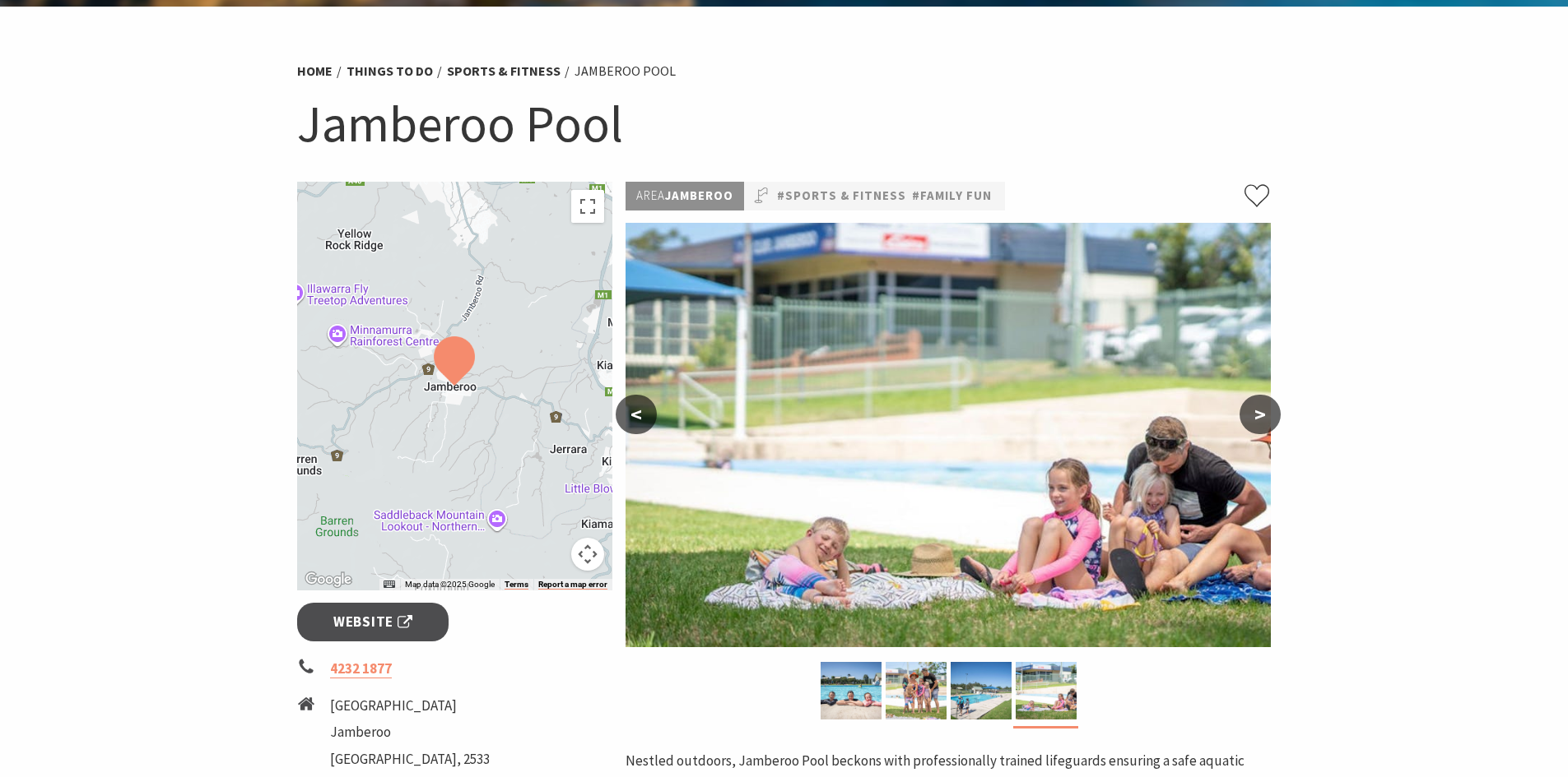
click at [1266, 416] on button ">" at bounding box center [1259, 415] width 41 height 40
click at [1230, 413] on img at bounding box center [948, 434] width 645 height 424
click at [1243, 408] on button ">" at bounding box center [1259, 415] width 41 height 40
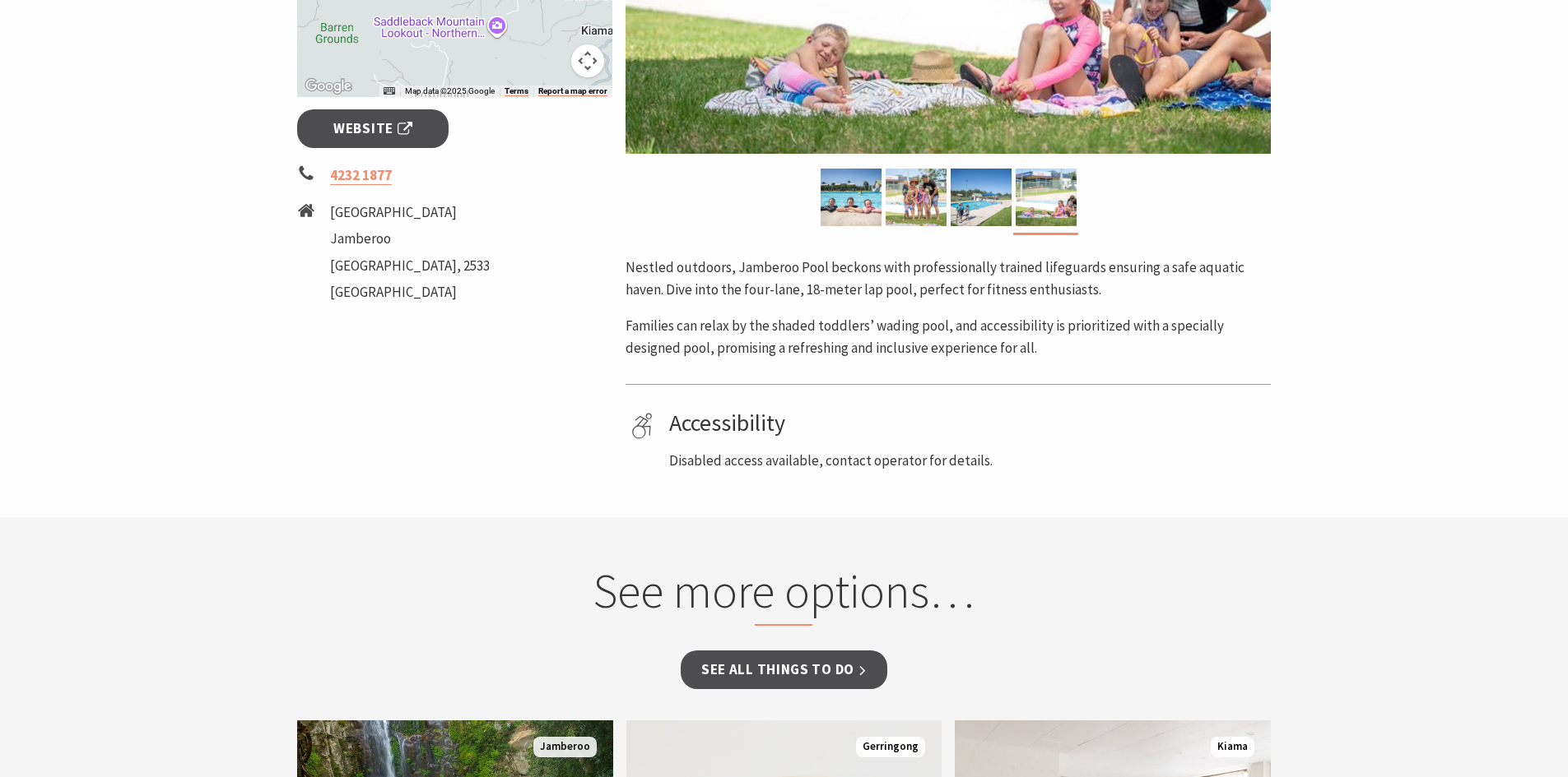
scroll to position [1069, 0]
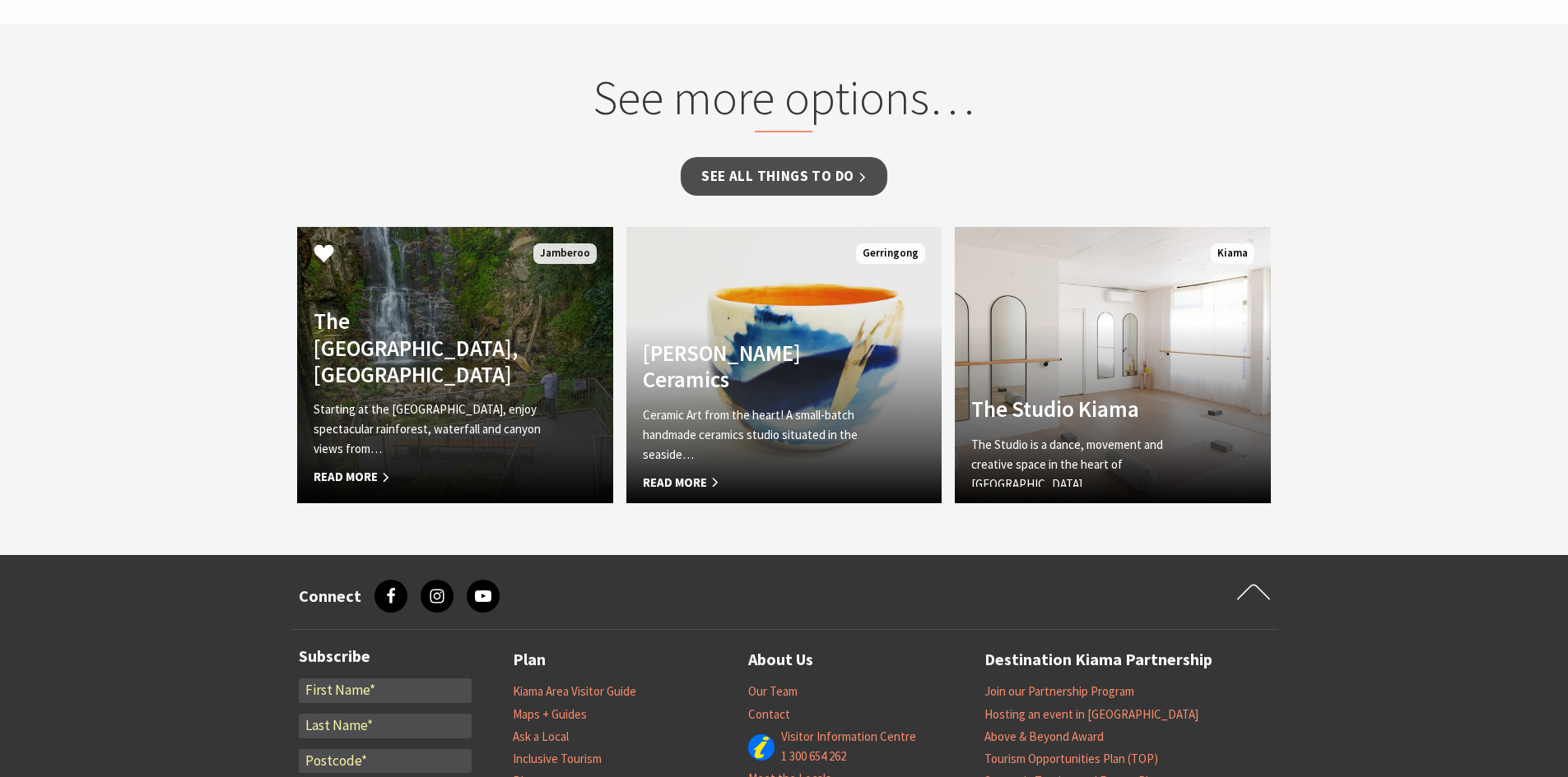
click at [331, 403] on p "Starting at the [GEOGRAPHIC_DATA], enjoy spectacular rainforest, waterfall and …" at bounding box center [430, 429] width 235 height 59
